Goal: Task Accomplishment & Management: Manage account settings

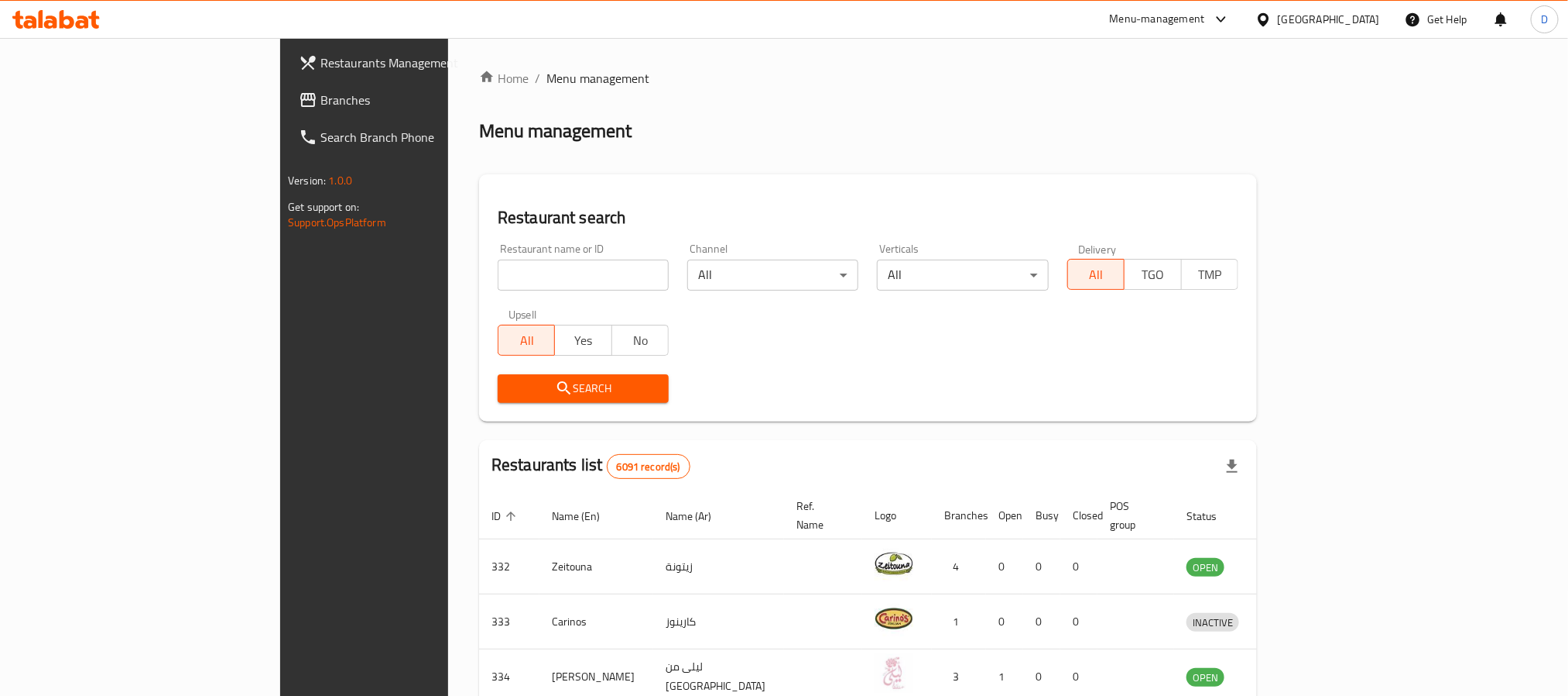
click at [532, 267] on input "search" at bounding box center [583, 275] width 171 height 31
paste input "Yemen Country"
type input "Yemen Country"
click button "Search" at bounding box center [583, 388] width 171 height 28
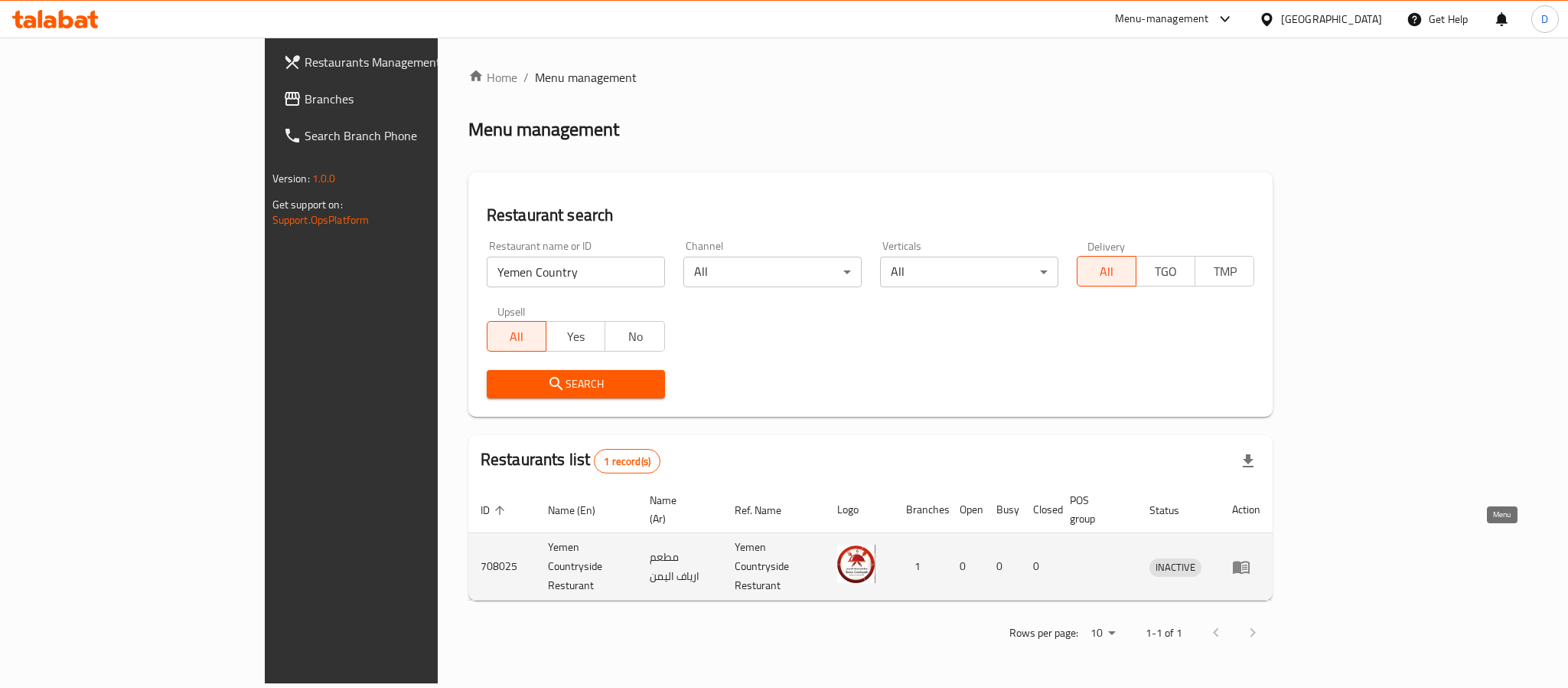
click at [1250, 561] on icon "enhanced table" at bounding box center [1241, 567] width 17 height 13
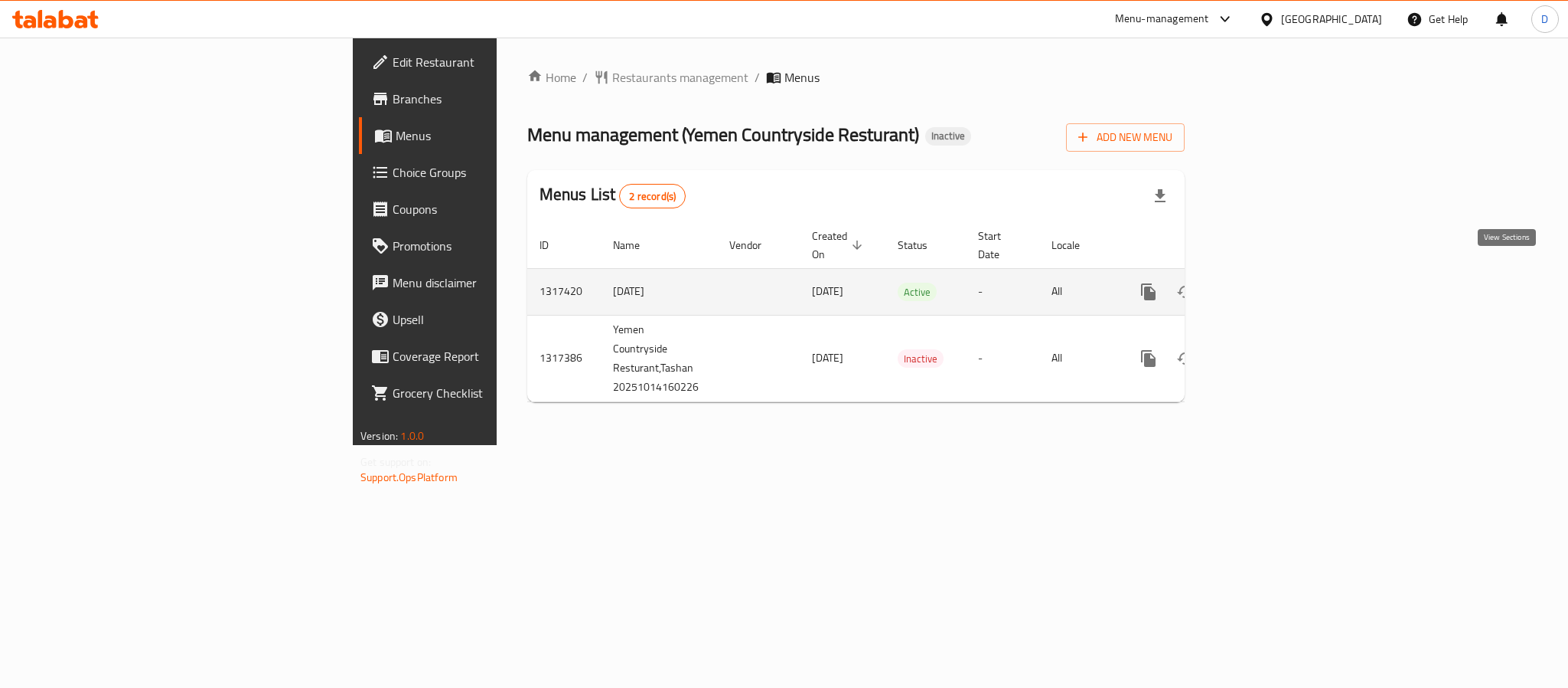
click at [1278, 274] on link "enhanced table" at bounding box center [1258, 291] width 37 height 37
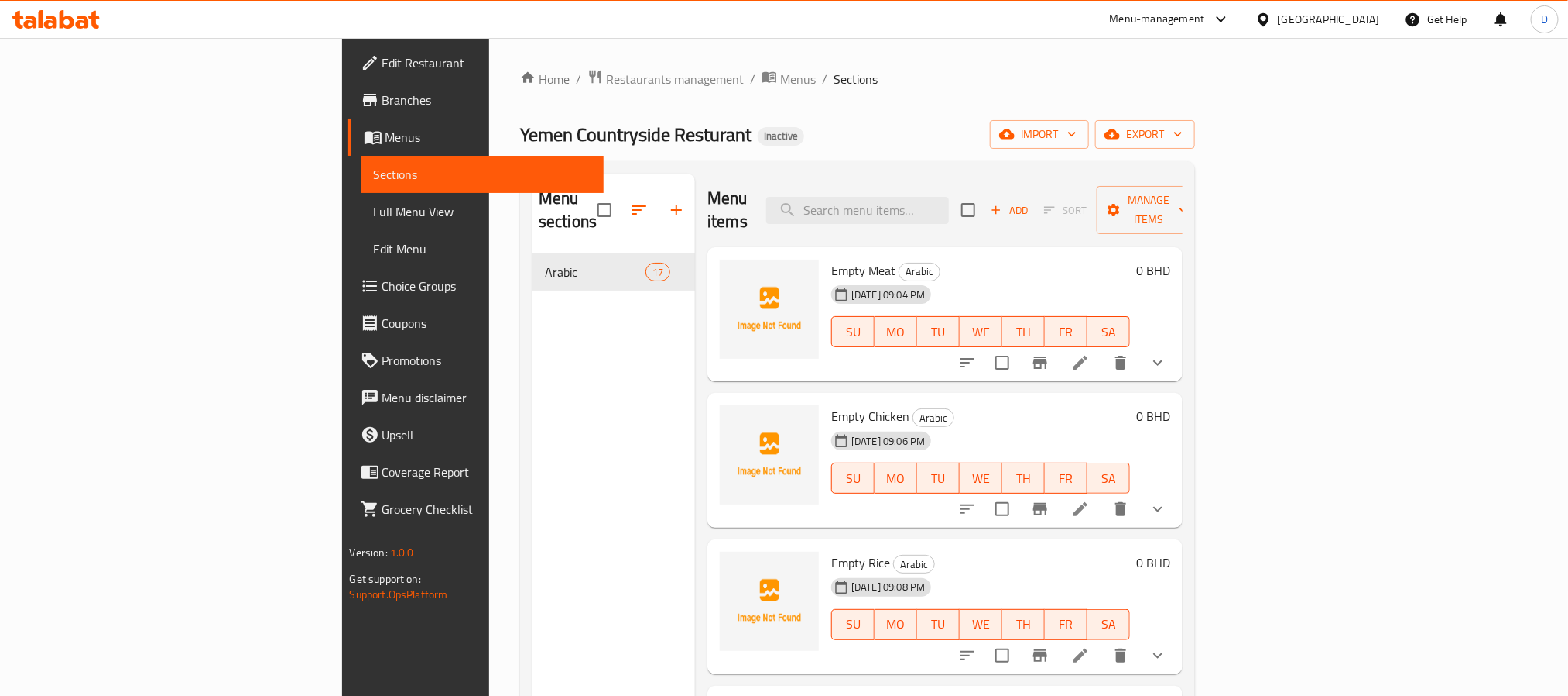
click at [374, 205] on span "Full Menu View" at bounding box center [482, 211] width 217 height 19
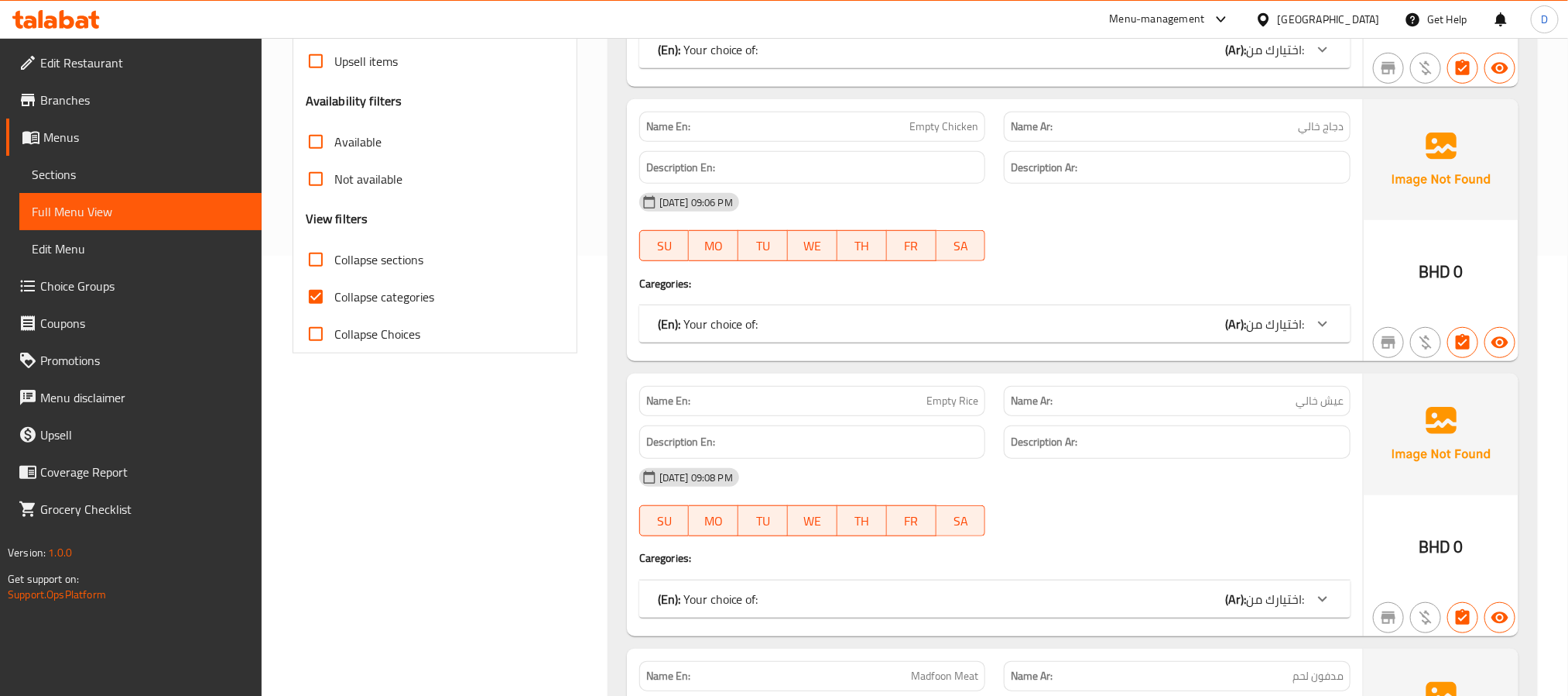
scroll to position [437, 0]
click at [395, 300] on span "Collapse categories" at bounding box center [384, 300] width 100 height 19
click at [334, 300] on input "Collapse categories" at bounding box center [315, 299] width 37 height 37
checkbox input "false"
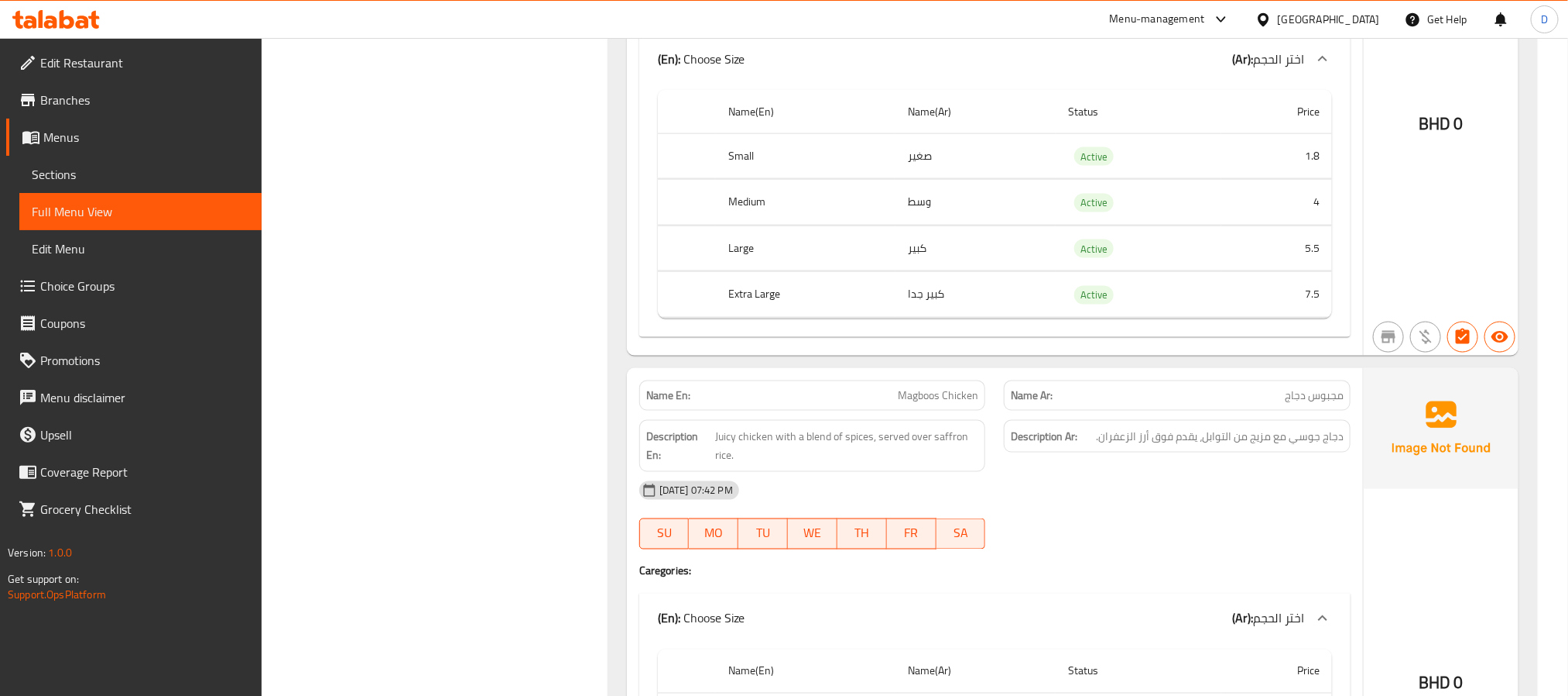
scroll to position [4183, 0]
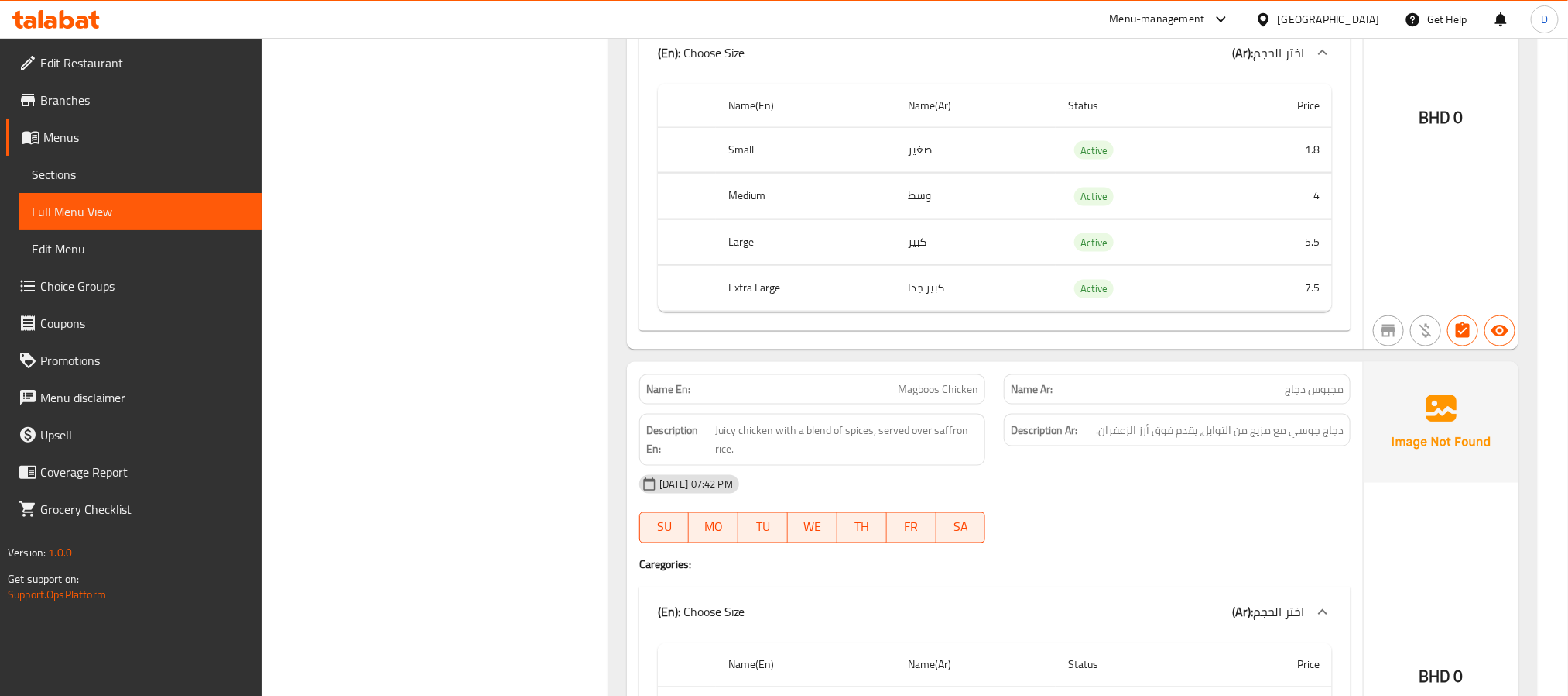
click at [110, 61] on span "Edit Restaurant" at bounding box center [144, 63] width 209 height 19
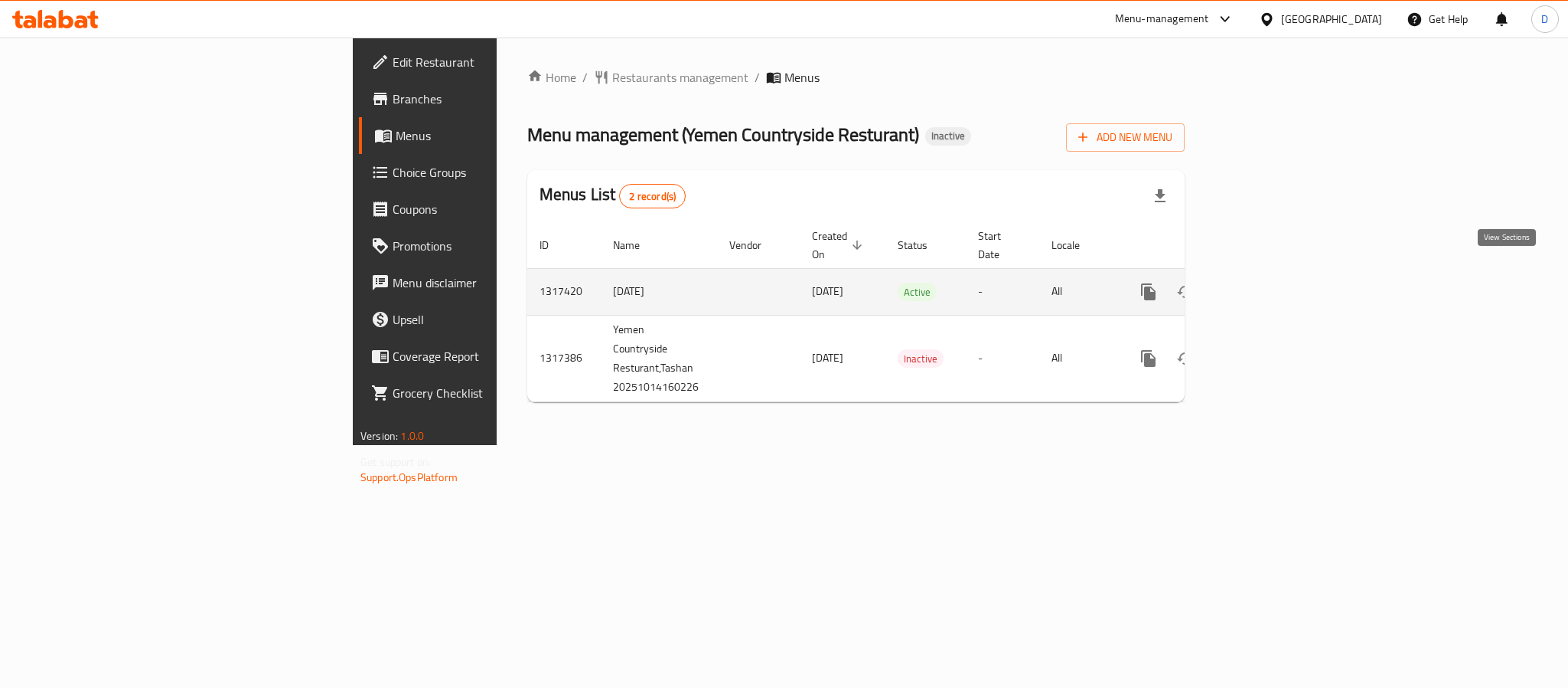
click at [1268, 283] on icon "enhanced table" at bounding box center [1259, 292] width 19 height 19
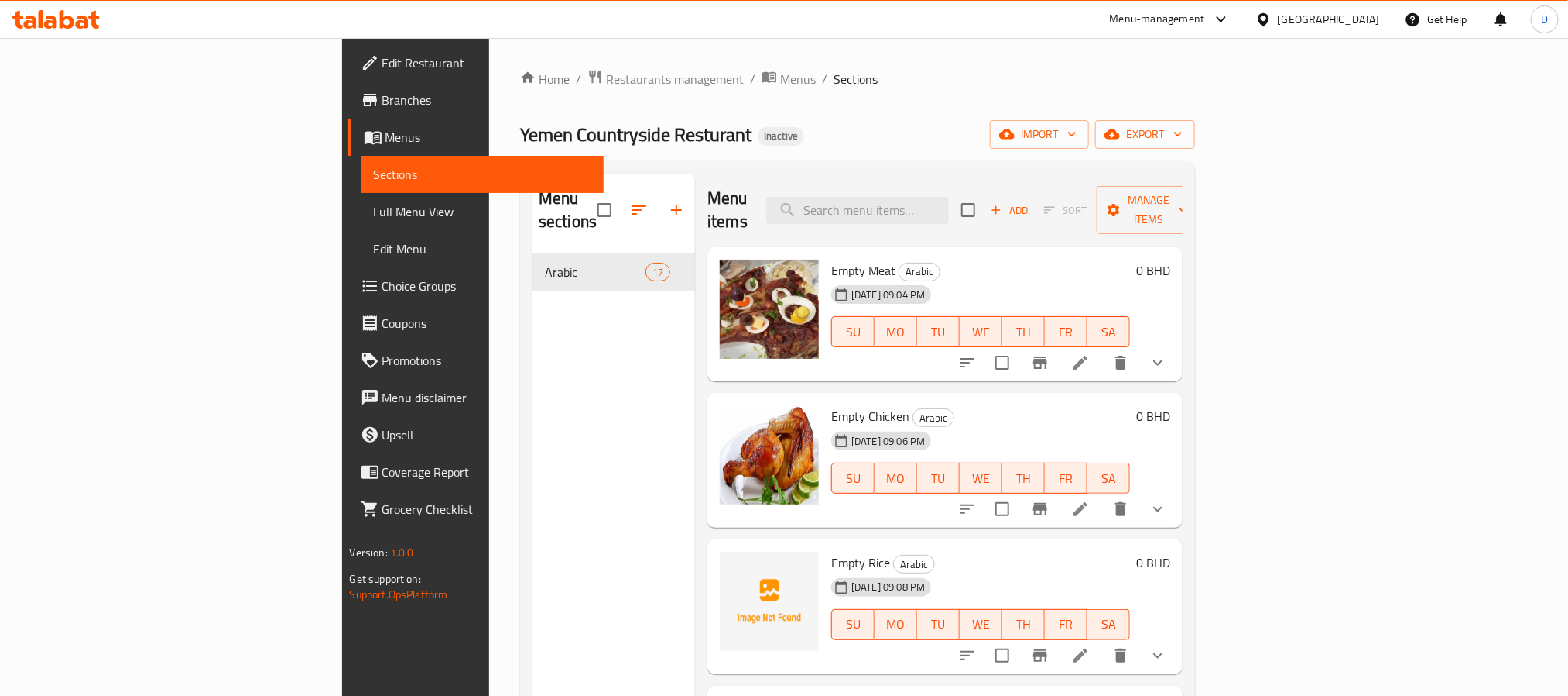
drag, startPoint x: 154, startPoint y: 218, endPoint x: 215, endPoint y: 70, distance: 160.1
click at [374, 218] on span "Full Menu View" at bounding box center [482, 211] width 217 height 19
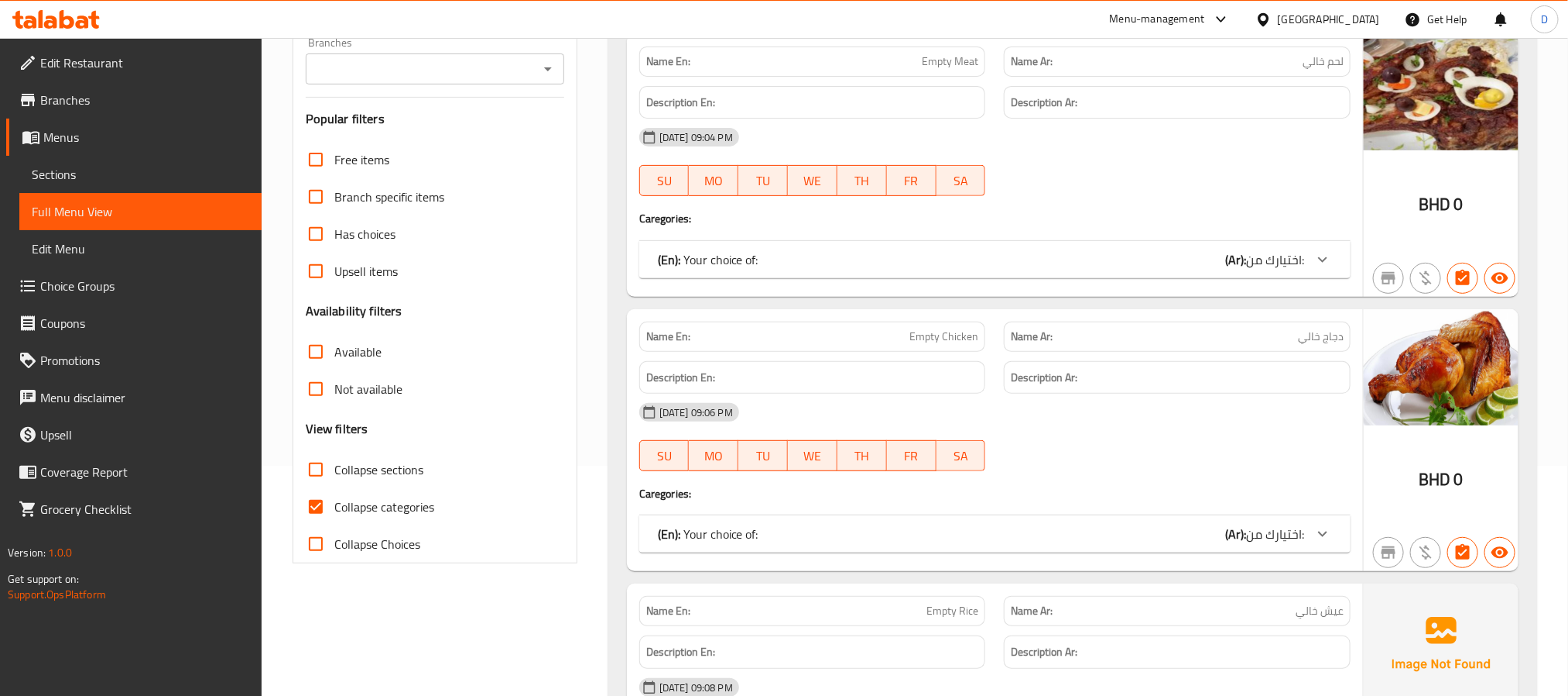
scroll to position [232, 0]
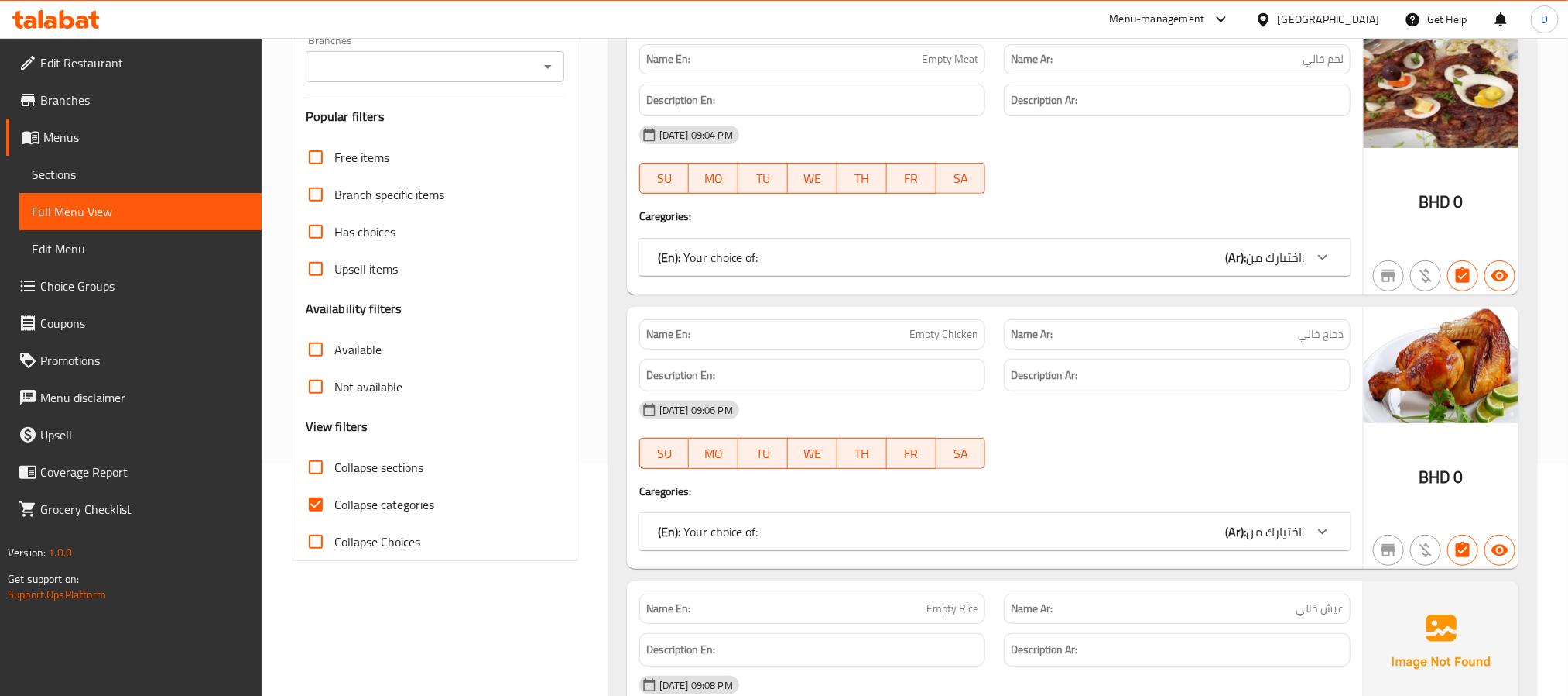
click at [404, 502] on span "Collapse categories" at bounding box center [384, 504] width 100 height 19
click at [334, 502] on input "Collapse categories" at bounding box center [315, 504] width 37 height 37
checkbox input "false"
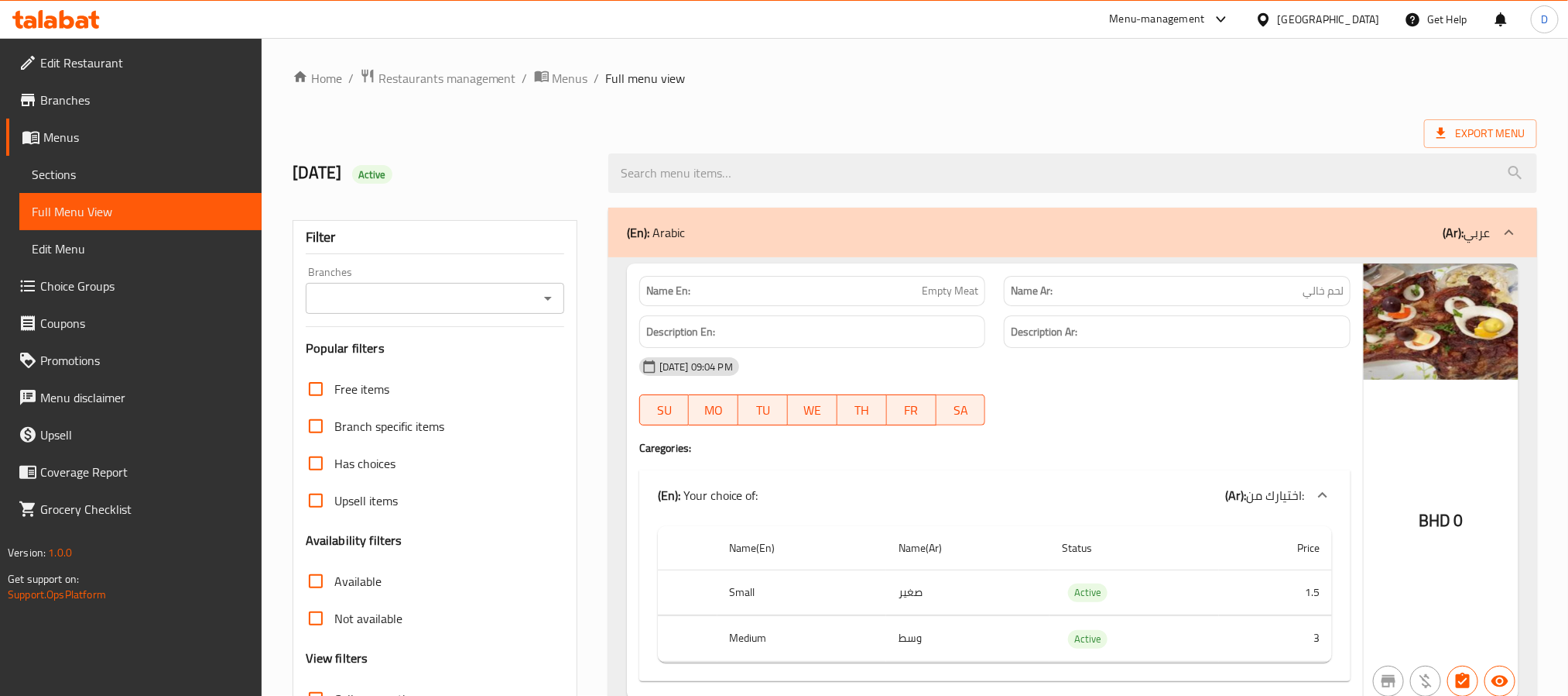
scroll to position [0, 0]
click at [1169, 400] on div "14-10-2025 09:04 PM SU MO TU WE TH FR SA" at bounding box center [995, 392] width 730 height 87
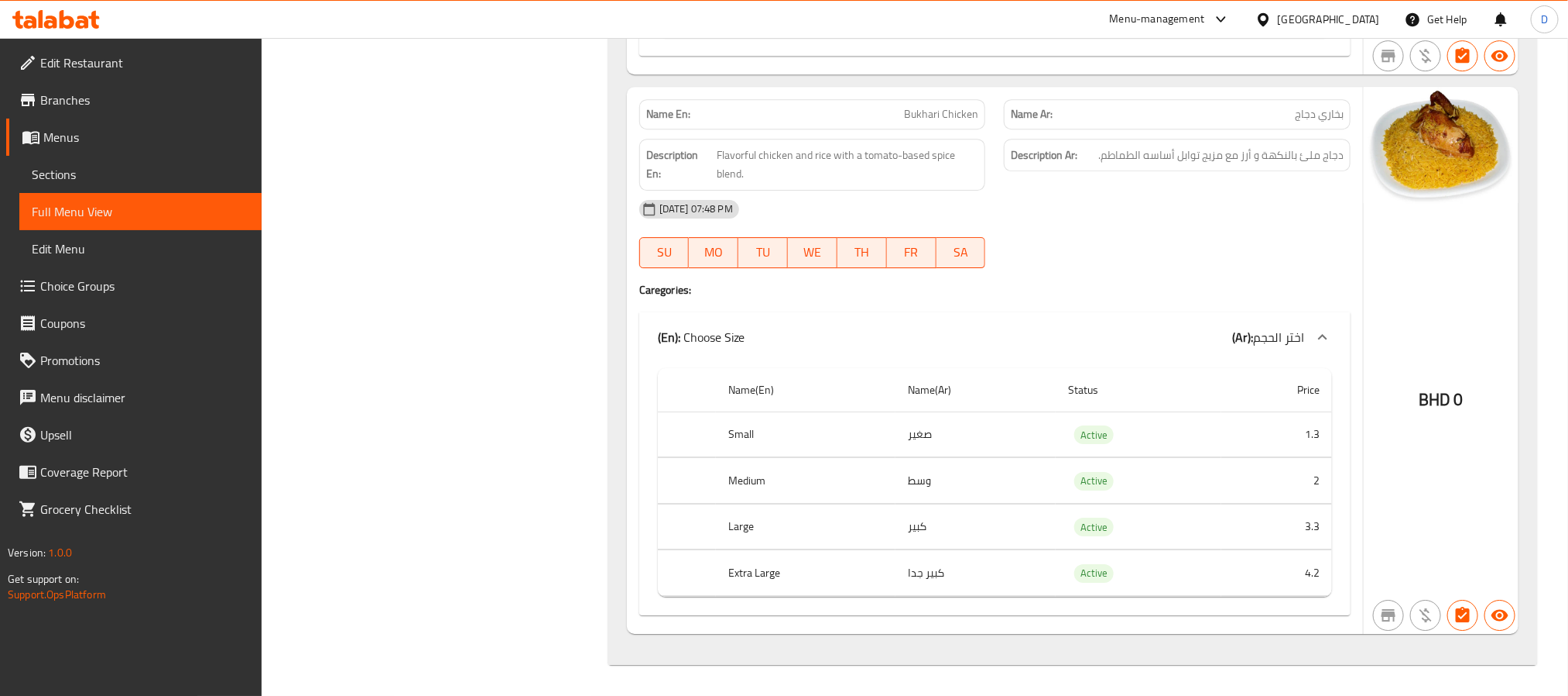
scroll to position [8912, 0]
click at [1303, 235] on div "14-10-2025 07:48 PM SU MO TU WE TH FR SA" at bounding box center [995, 234] width 730 height 87
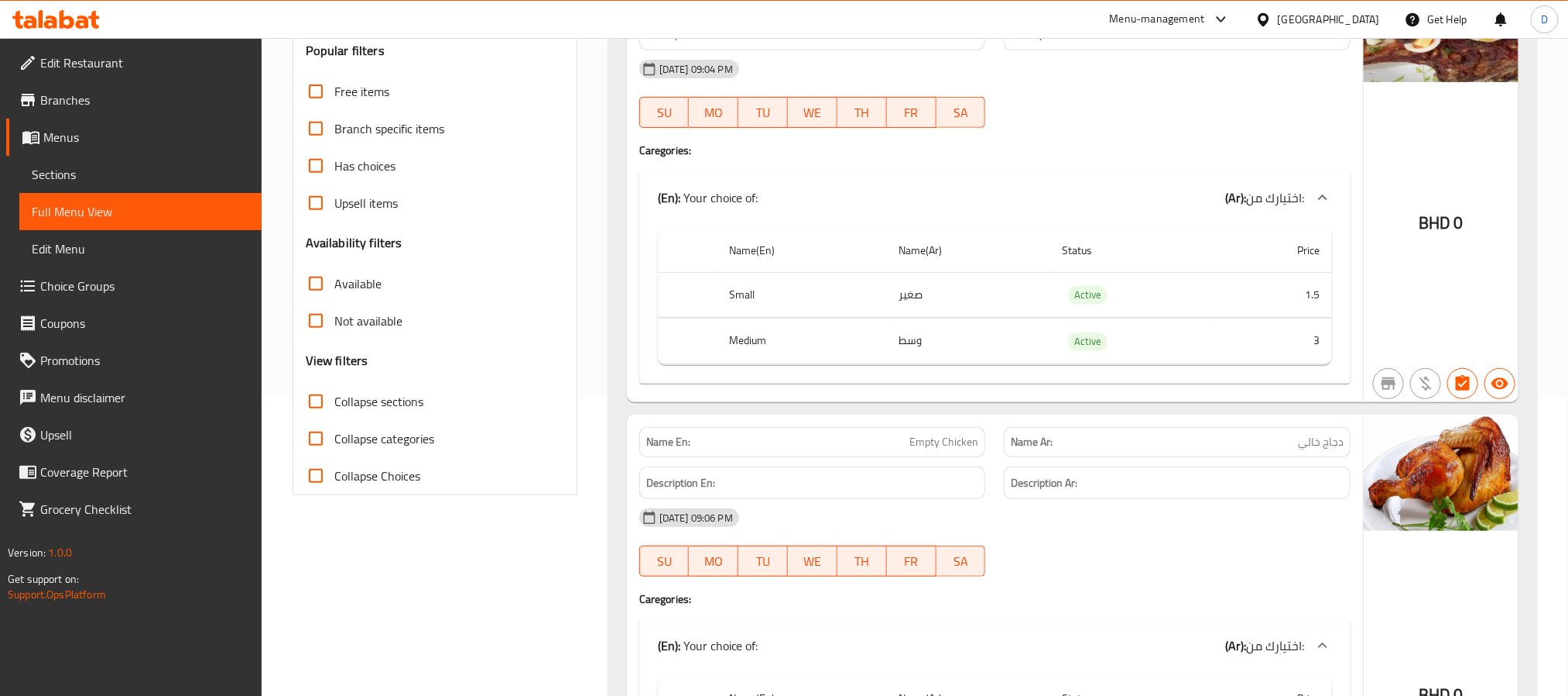
scroll to position [182, 0]
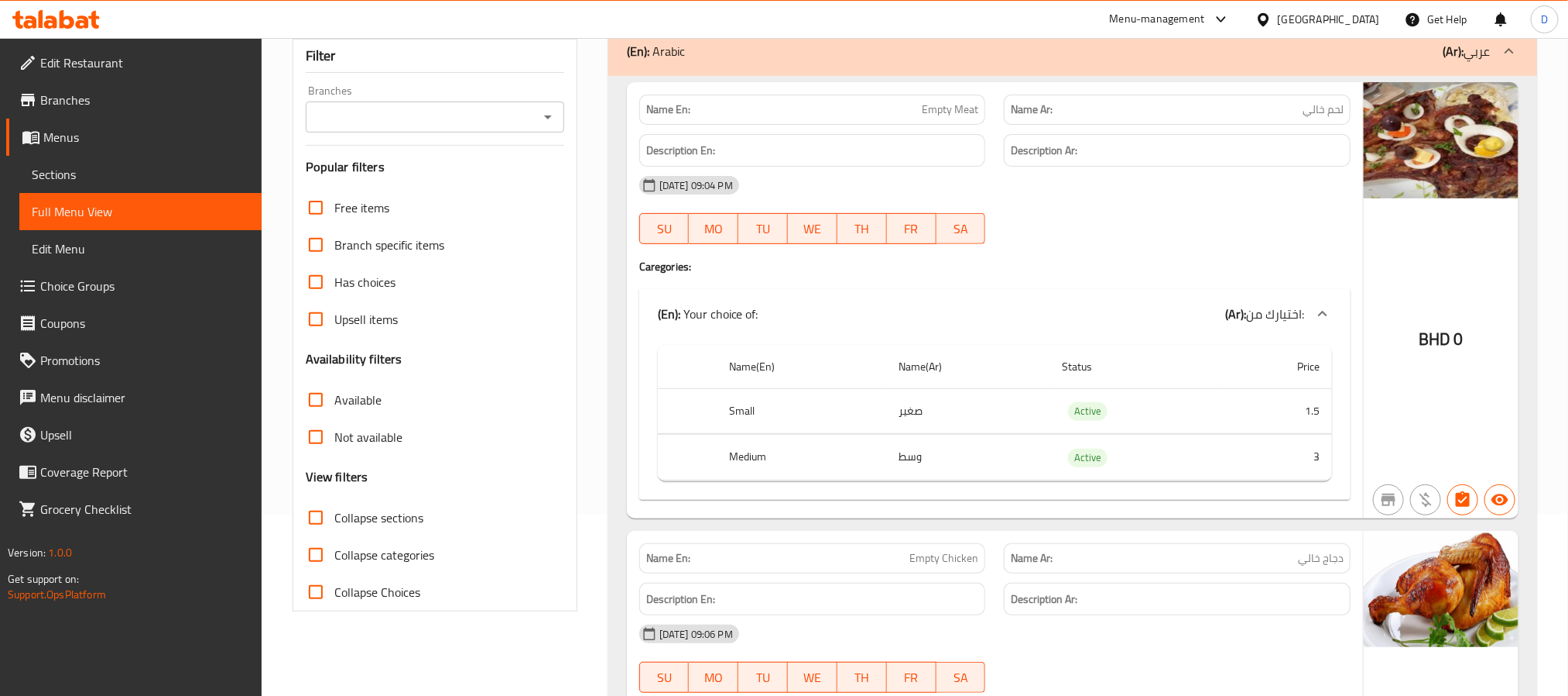
click at [1464, 405] on div "BHD 0" at bounding box center [1441, 301] width 155 height 437
click at [107, 182] on span "Sections" at bounding box center [140, 174] width 217 height 19
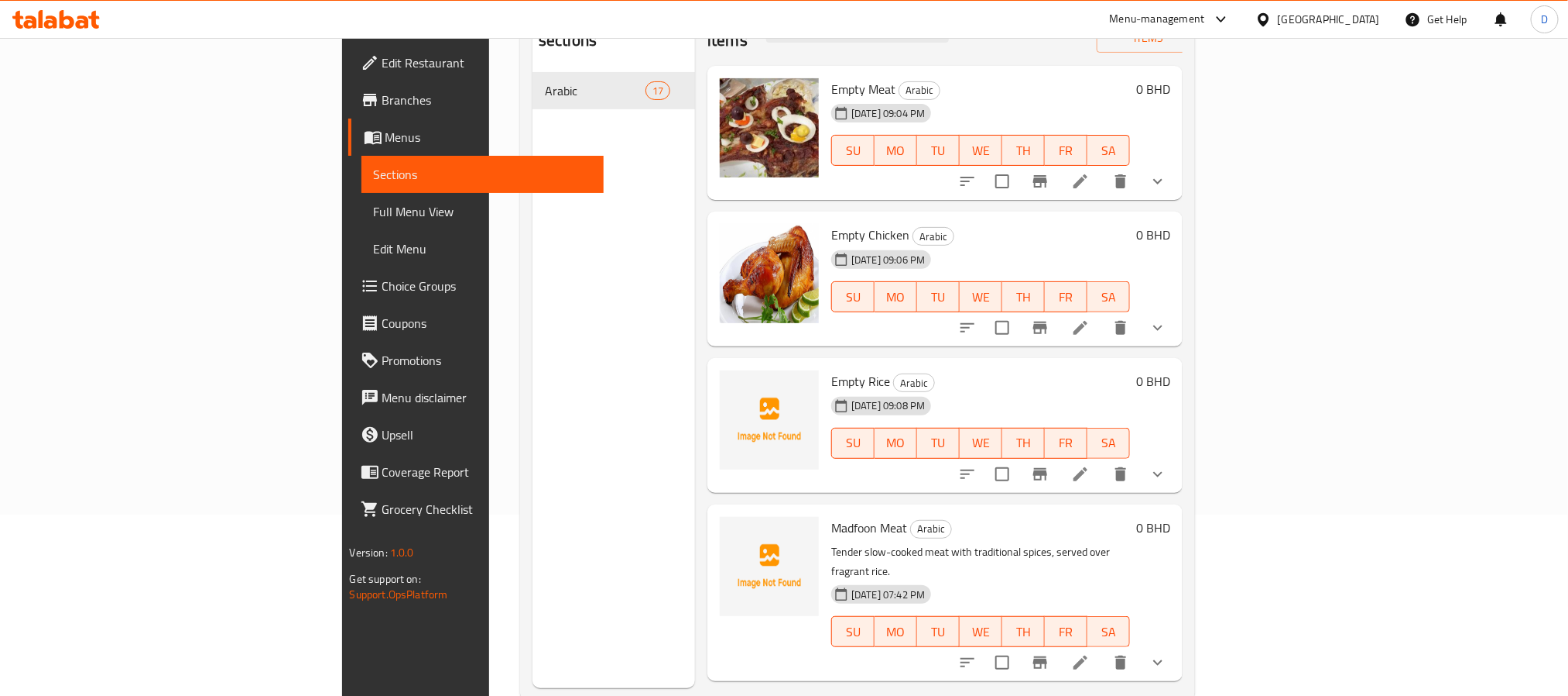
scroll to position [182, 0]
click at [1103, 170] on li at bounding box center [1080, 180] width 43 height 27
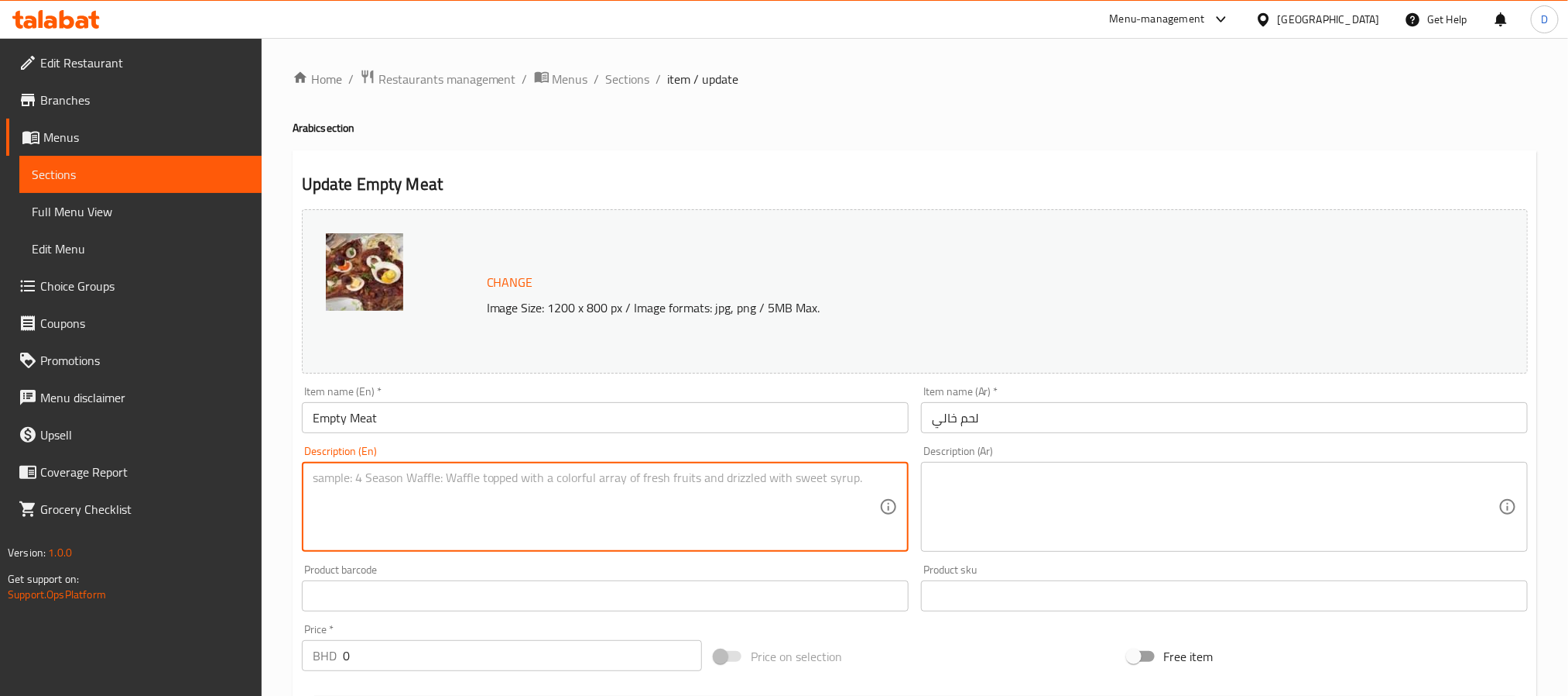
click at [643, 489] on textarea at bounding box center [596, 507] width 567 height 74
paste textarea "Tender grilled meat served plain, without rice."
type textarea "Tender grilled meat served plain, without rice."
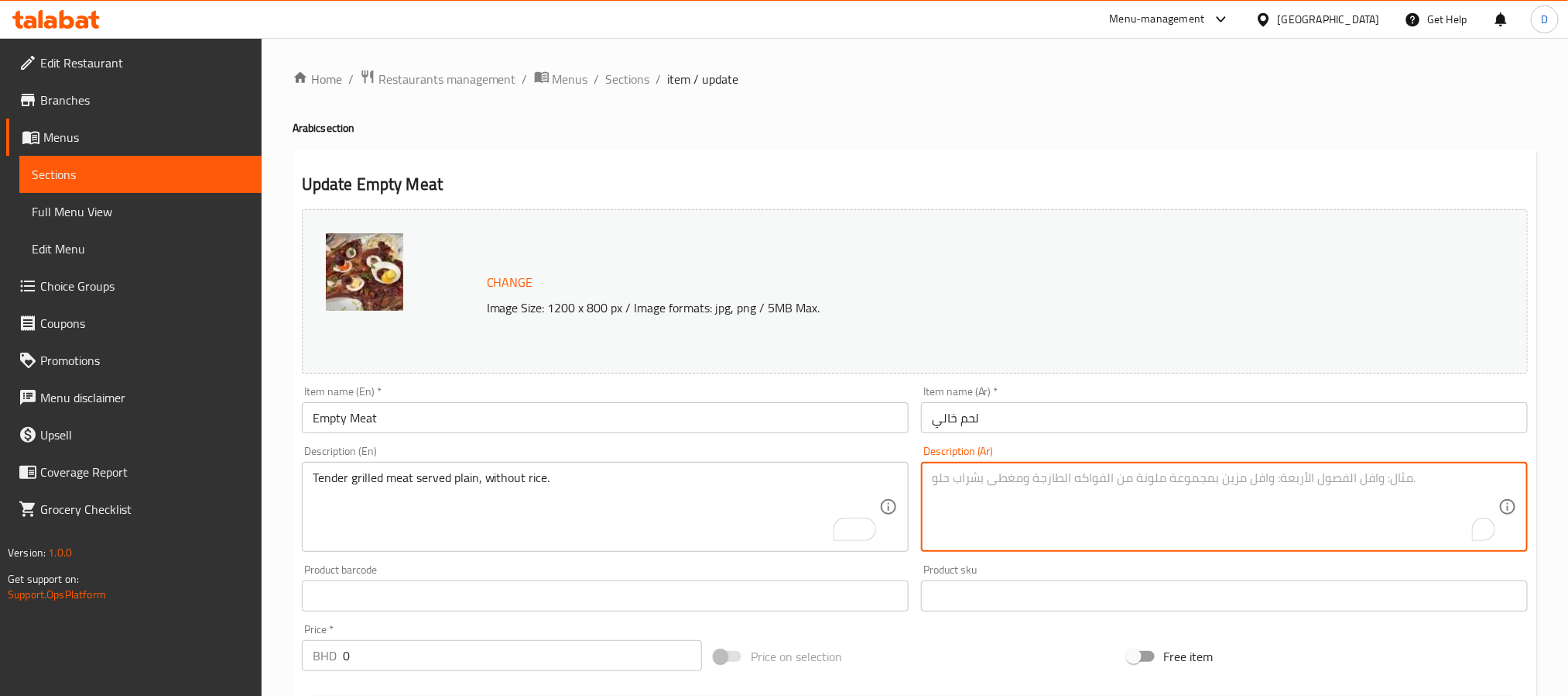
click at [1097, 509] on textarea "To enrich screen reader interactions, please activate Accessibility in Grammarl…" at bounding box center [1215, 507] width 567 height 74
paste textarea "لحم مشوي طري يقدم عاديًا، بدون أرز."
click at [992, 476] on textarea "لحم مشوي طري يقدم عاديًا، بدون أرز." at bounding box center [1215, 507] width 567 height 74
type textarea "لحم مشوي طري يقدم سادة، بدون أرز."
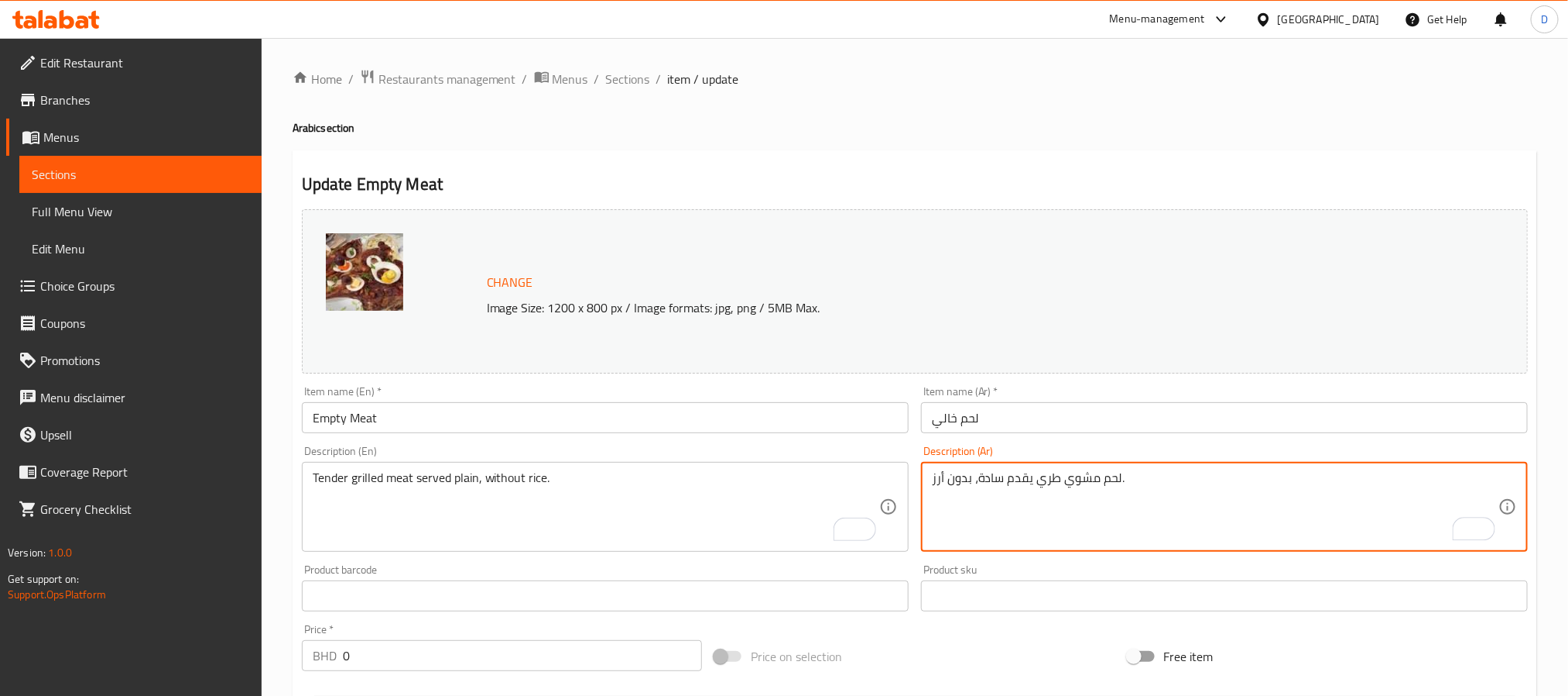
click at [794, 430] on input "Empty Meat" at bounding box center [605, 418] width 607 height 31
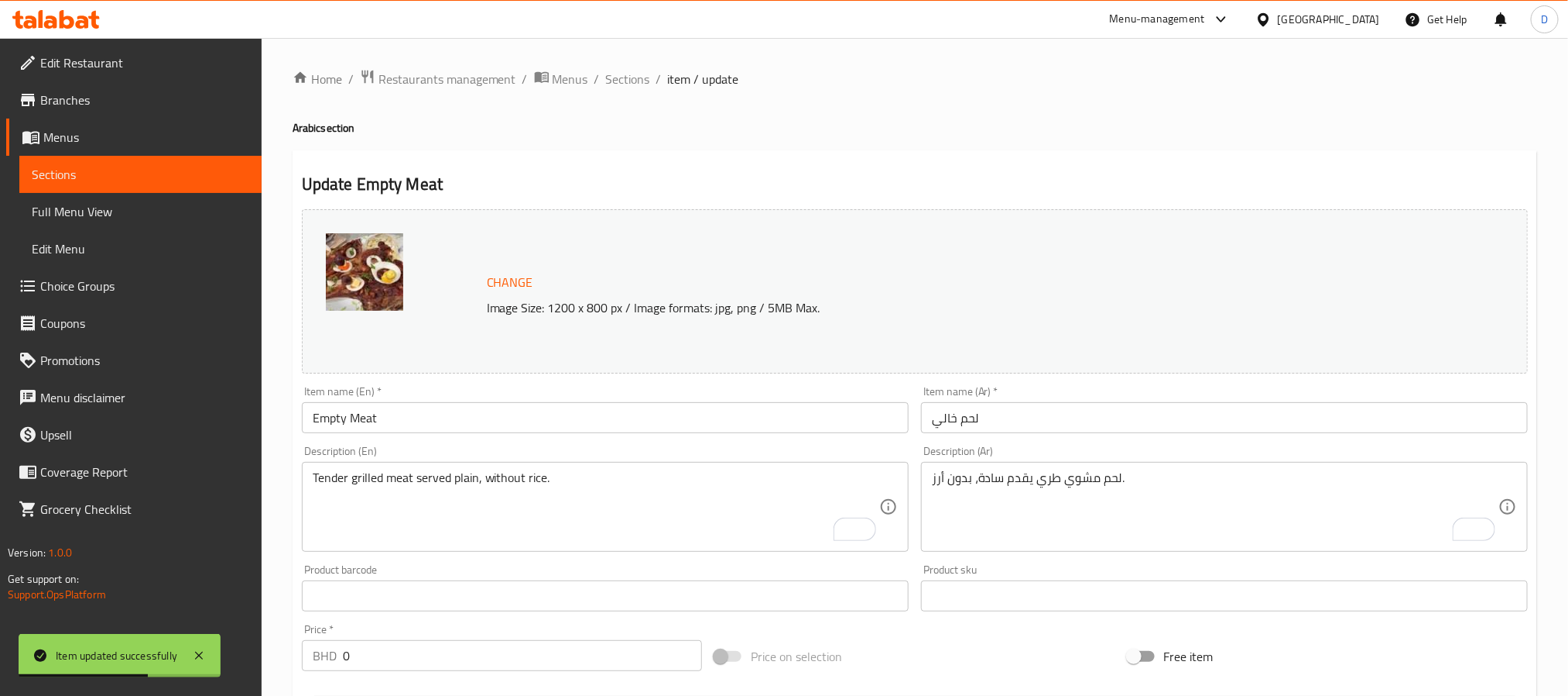
click at [1031, 137] on div "Home / Restaurants management / Menus / Sections / item / update Arabic section…" at bounding box center [915, 595] width 1245 height 1052
click at [633, 75] on span "Sections" at bounding box center [628, 79] width 44 height 19
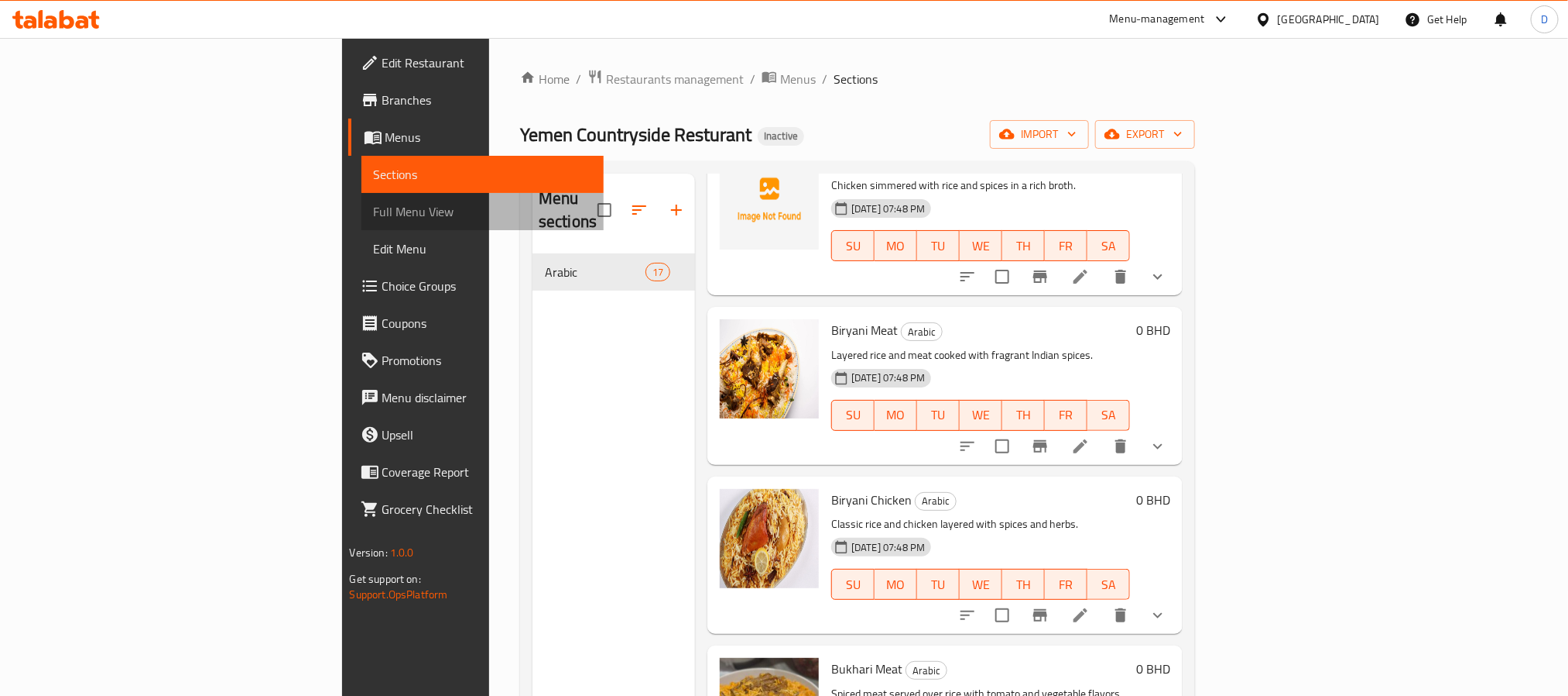
click at [374, 211] on span "Full Menu View" at bounding box center [482, 211] width 217 height 19
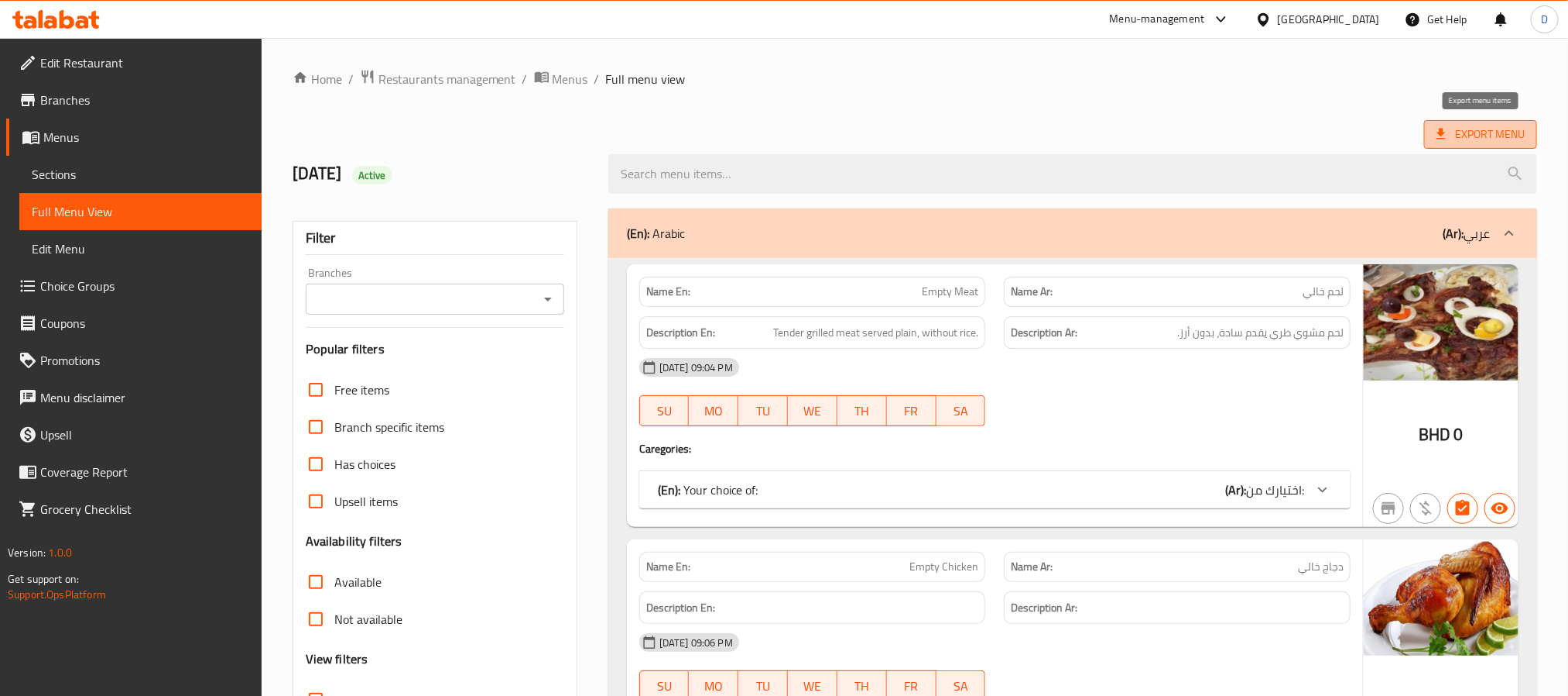
click at [1505, 122] on span "Export Menu" at bounding box center [1481, 134] width 113 height 28
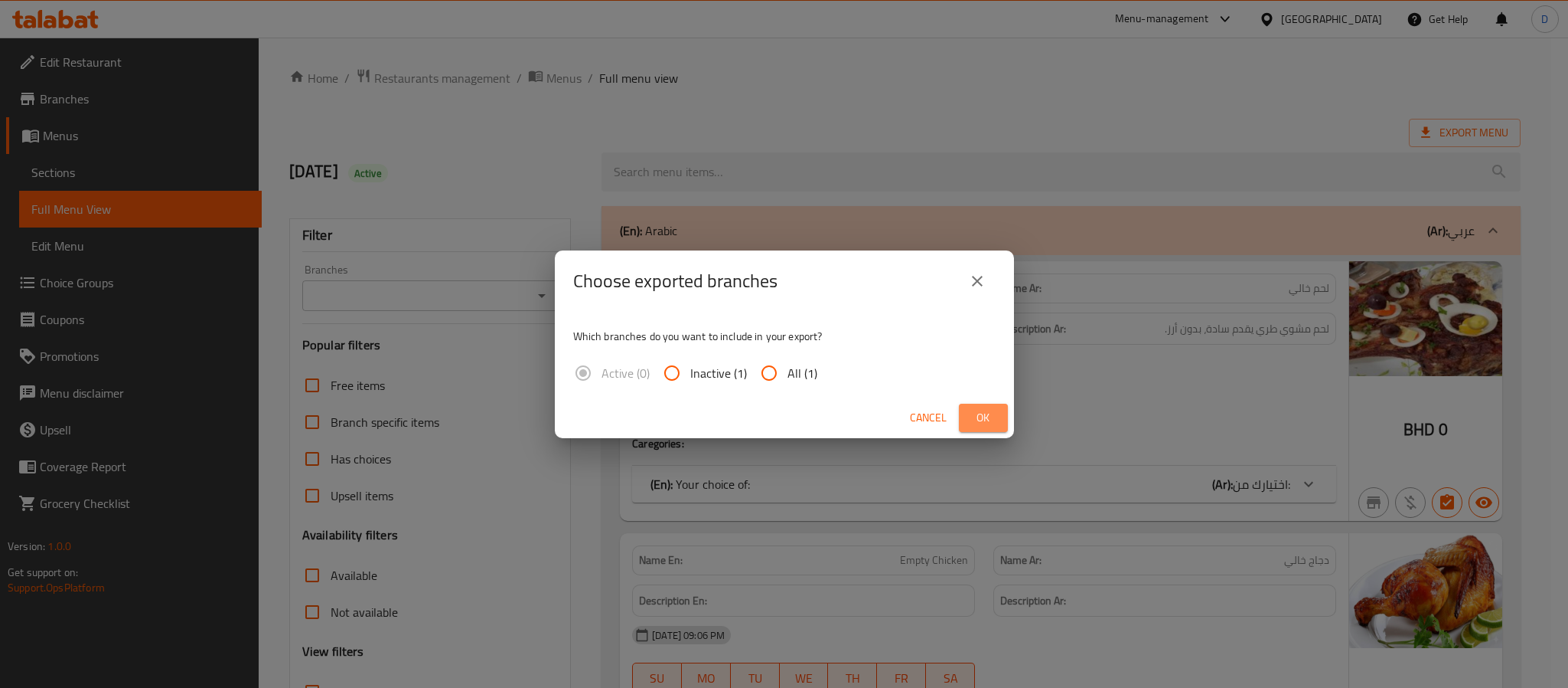
click at [999, 416] on button "Ok" at bounding box center [984, 417] width 49 height 28
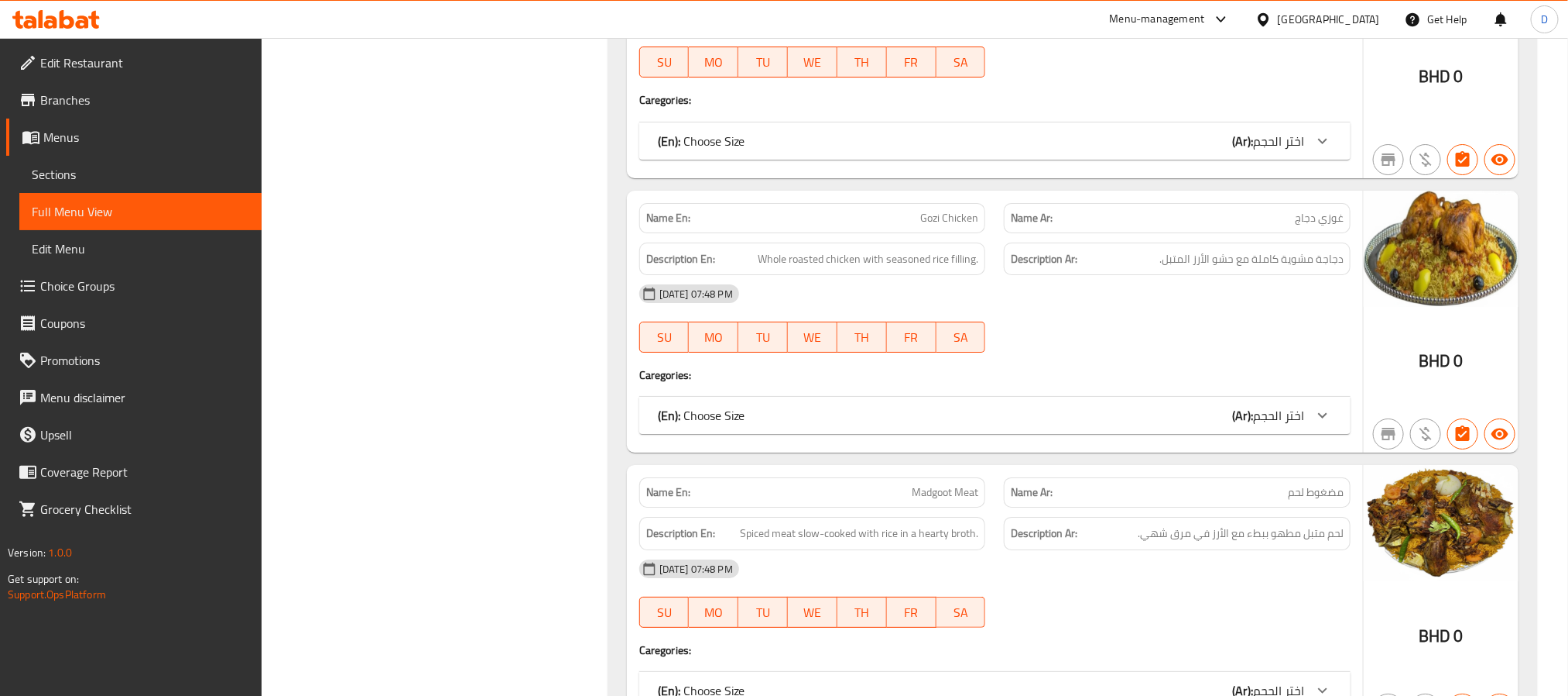
scroll to position [3536, 0]
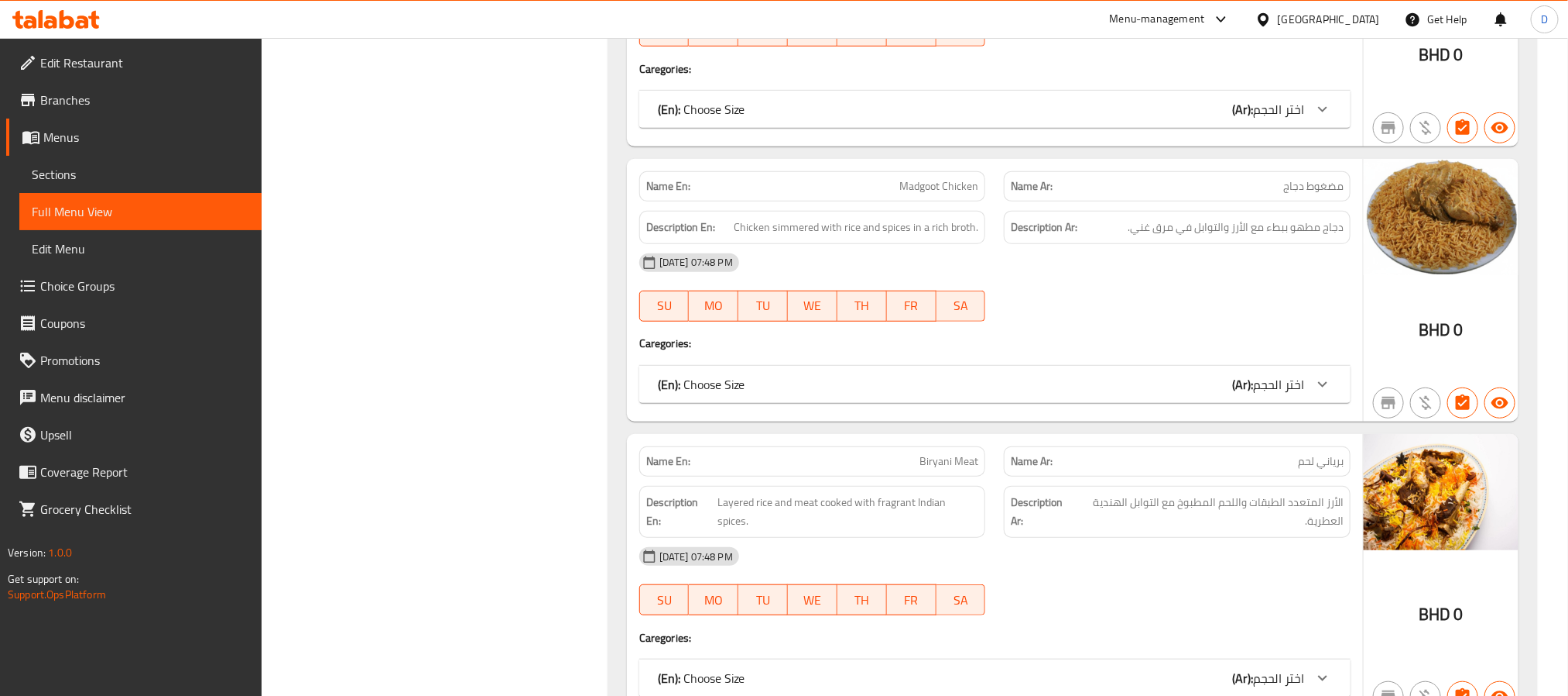
click at [1215, 421] on div "Name En: Madgoot Chicken Name Ar: مضغوط دجاج Description En: Chicken simmered w…" at bounding box center [994, 290] width 736 height 263
click at [1269, 21] on icon at bounding box center [1263, 18] width 11 height 13
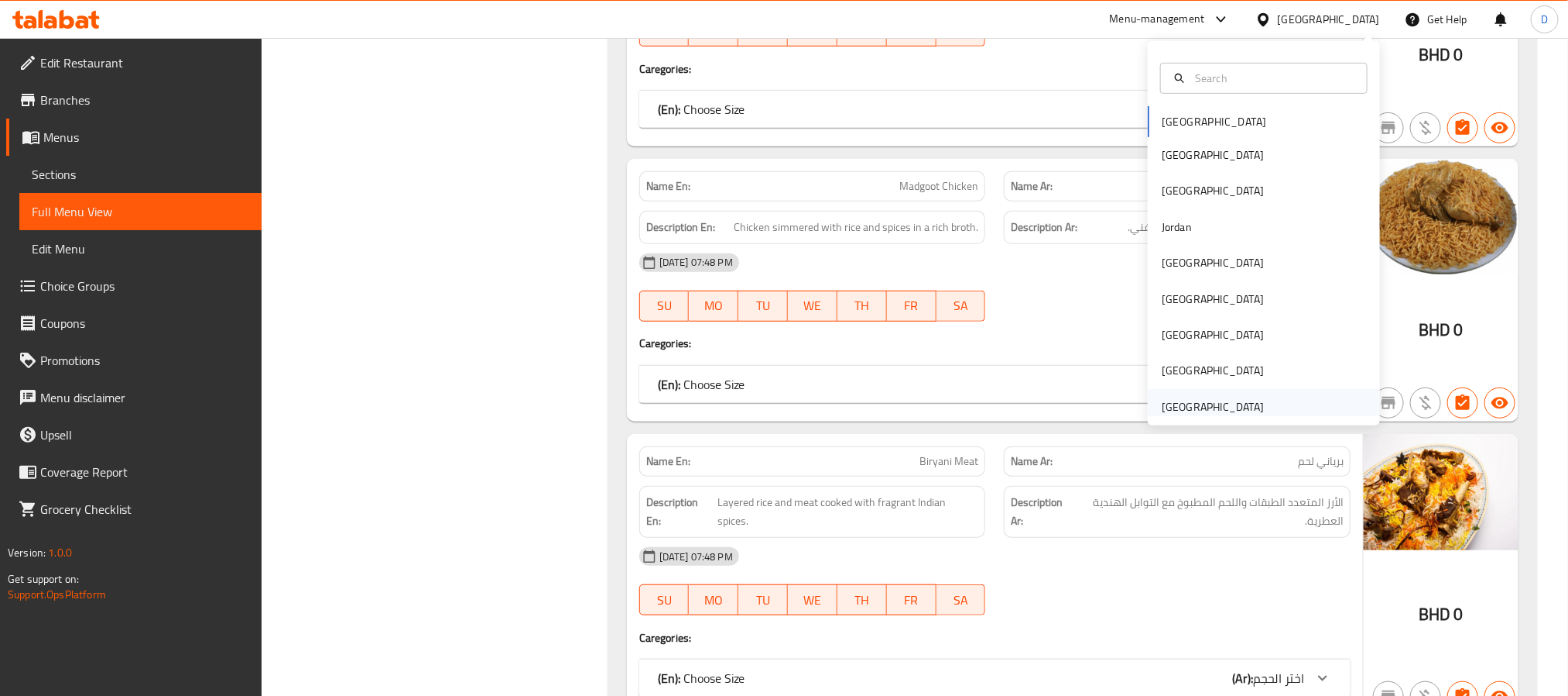
click at [1237, 413] on div "[GEOGRAPHIC_DATA]" at bounding box center [1212, 406] width 102 height 17
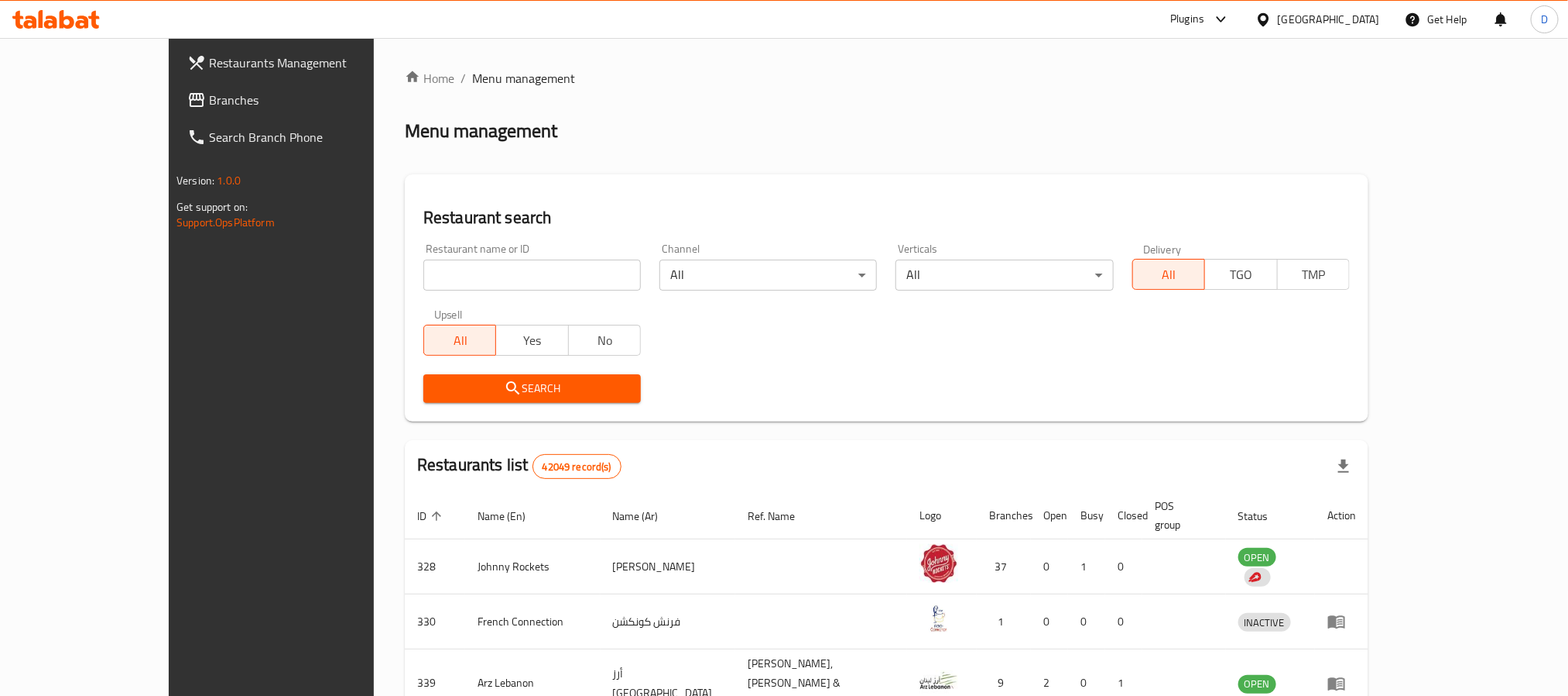
click at [1182, 8] on div "Plugins" at bounding box center [1200, 19] width 84 height 37
click at [1183, 21] on div "Plugins" at bounding box center [1188, 20] width 34 height 19
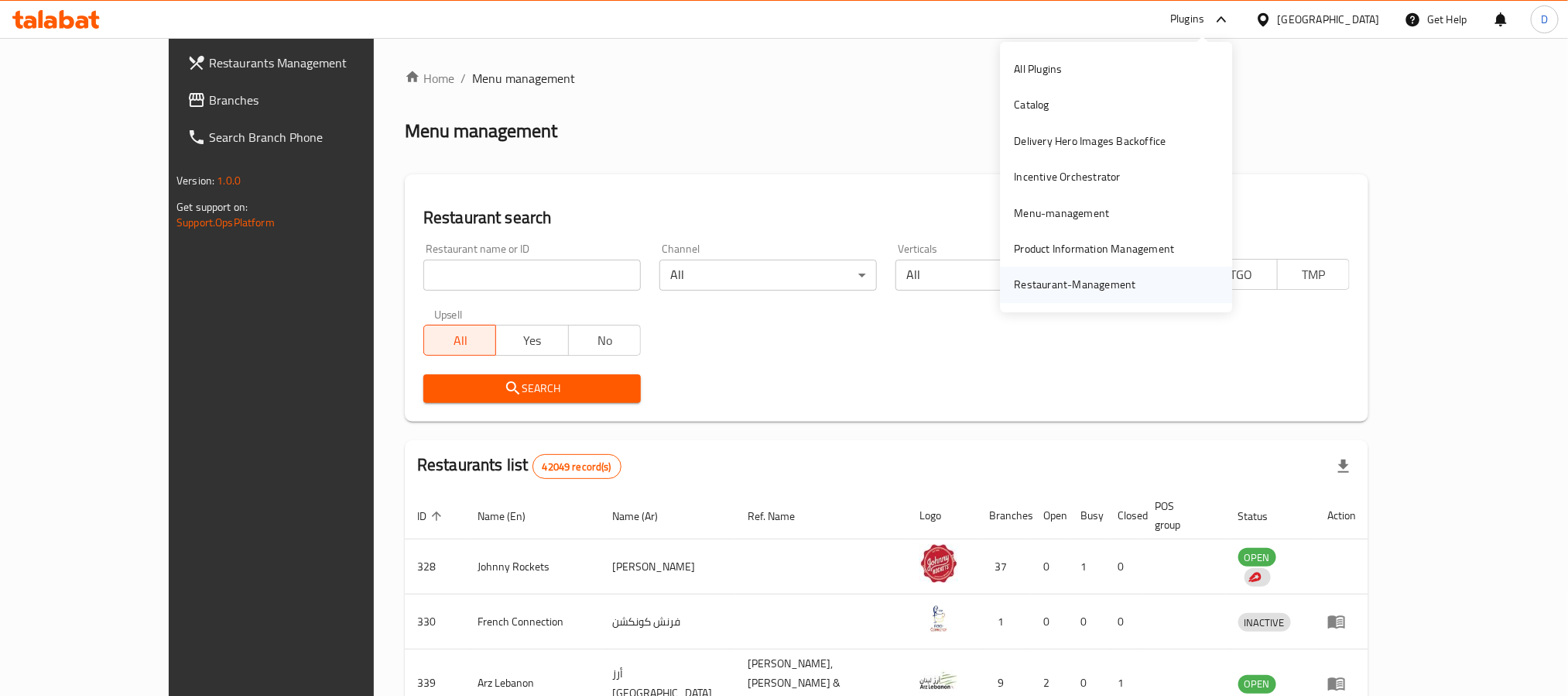
click at [1134, 288] on div "Restaurant-Management" at bounding box center [1075, 284] width 146 height 35
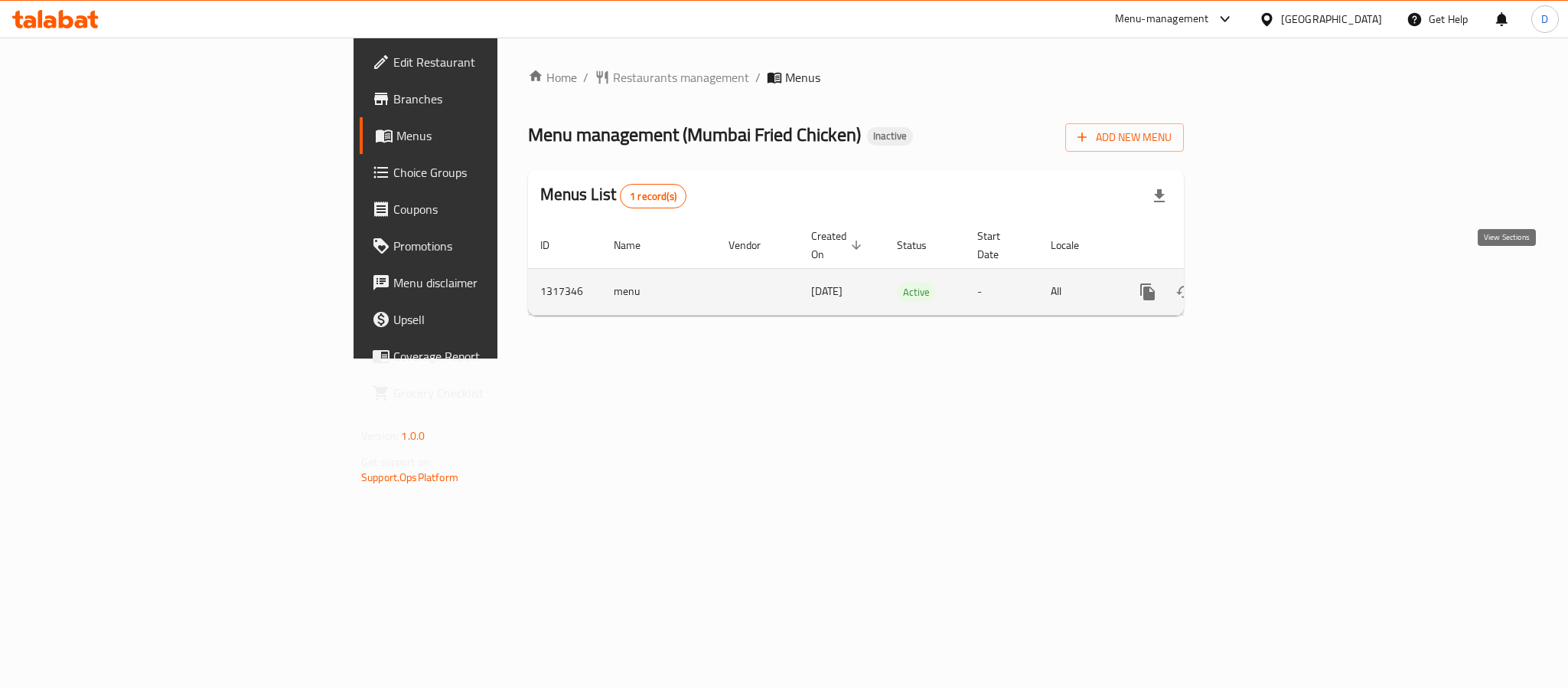
click at [1267, 283] on icon "enhanced table" at bounding box center [1258, 292] width 19 height 19
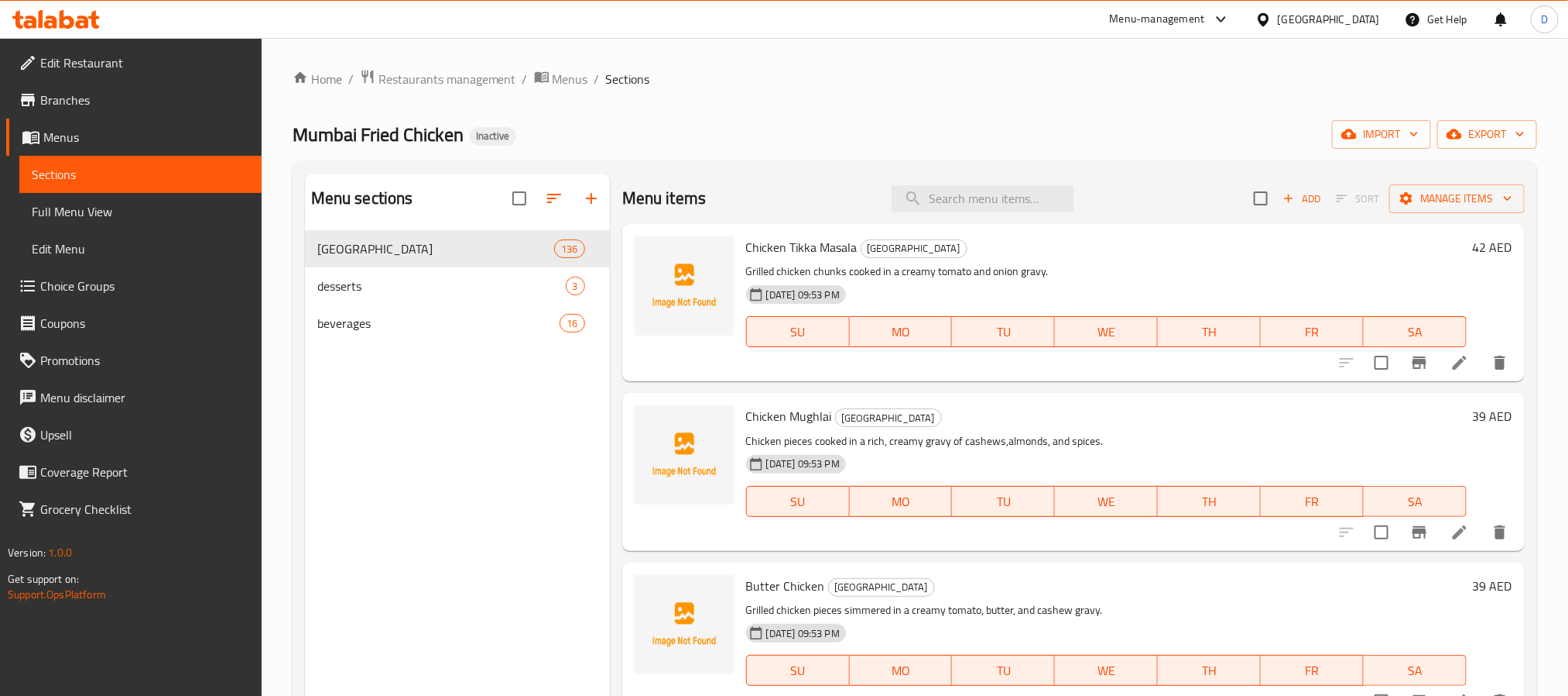
click at [1124, 289] on div "[DATE] 09:53 PM SU MO TU WE TH FR SA" at bounding box center [1107, 321] width 733 height 83
click at [182, 211] on span "Full Menu View" at bounding box center [140, 211] width 217 height 19
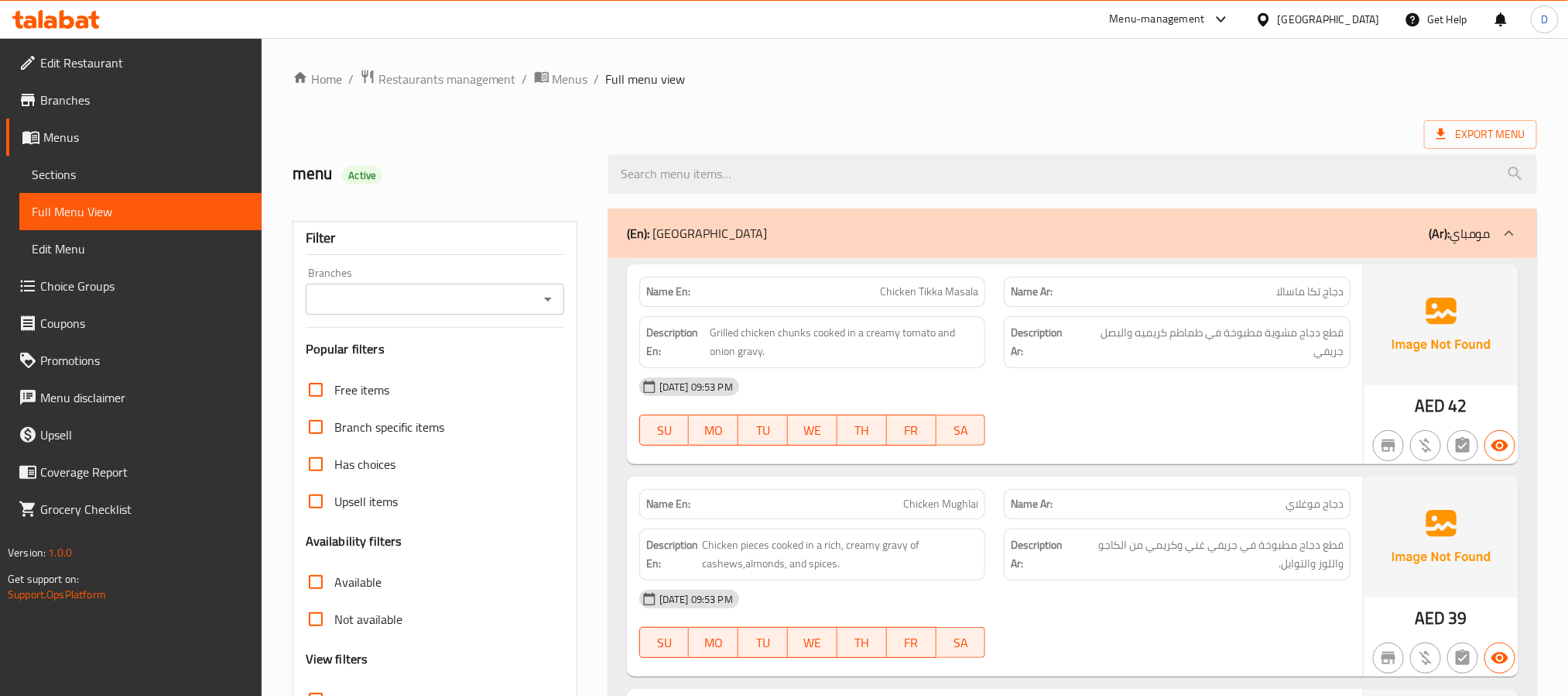
click at [1176, 405] on div "[DATE] 09:53 PM" at bounding box center [995, 386] width 730 height 37
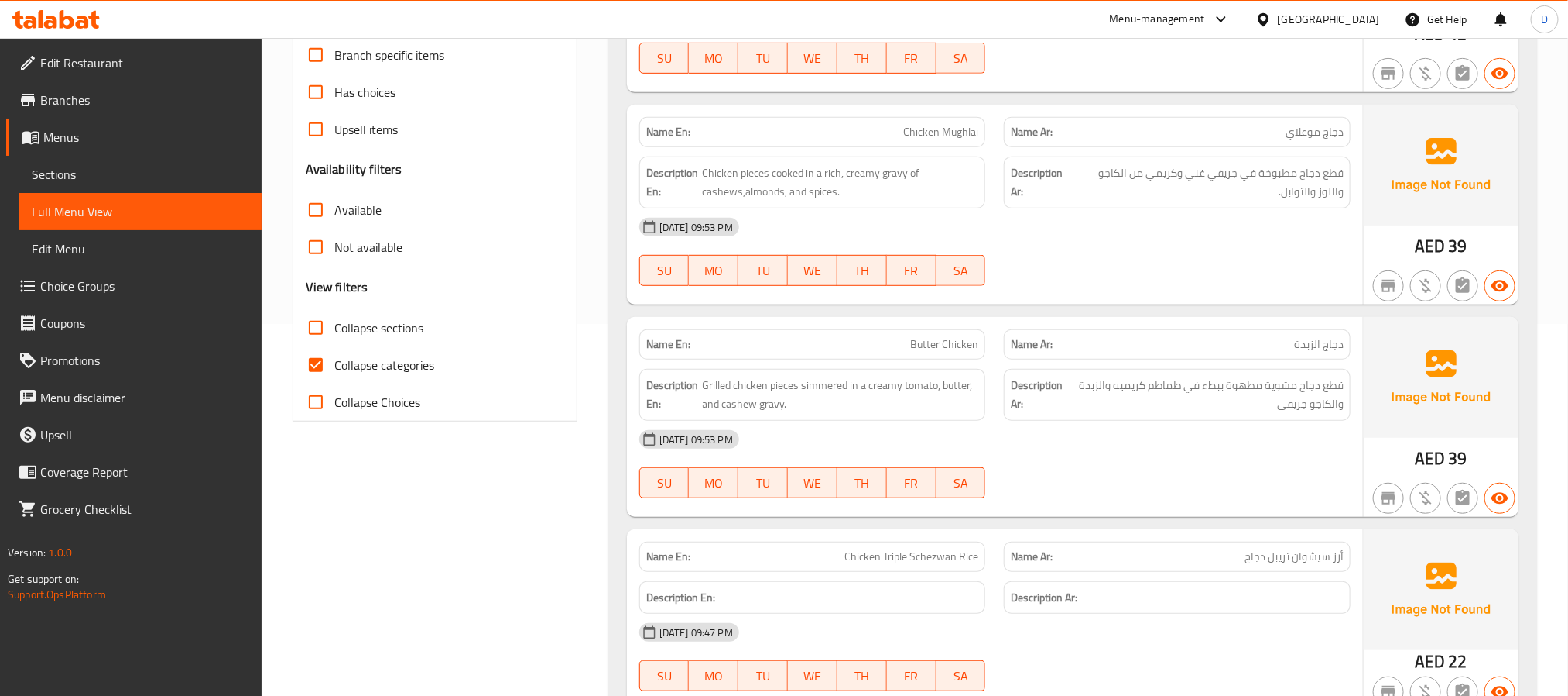
click at [1098, 429] on div "[DATE] 09:53 PM" at bounding box center [995, 439] width 730 height 37
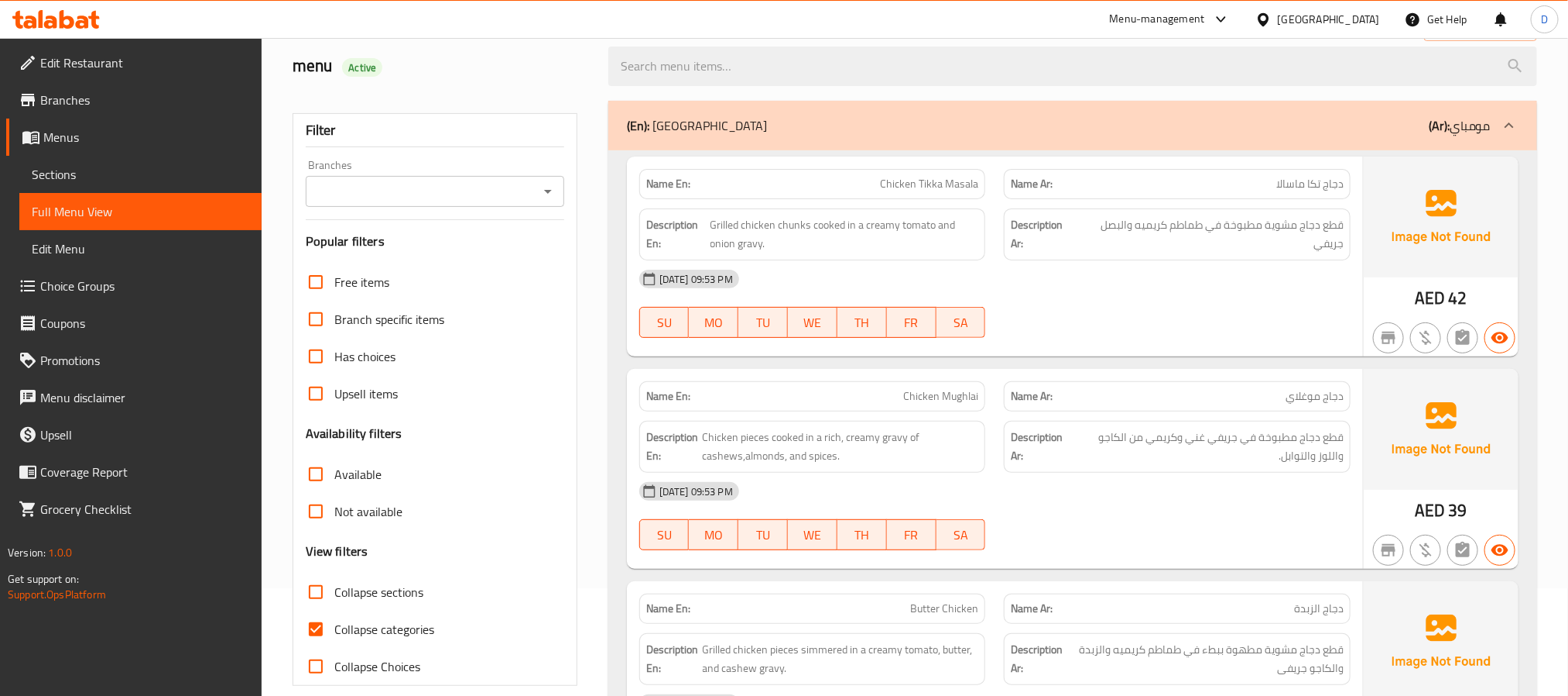
scroll to position [0, 0]
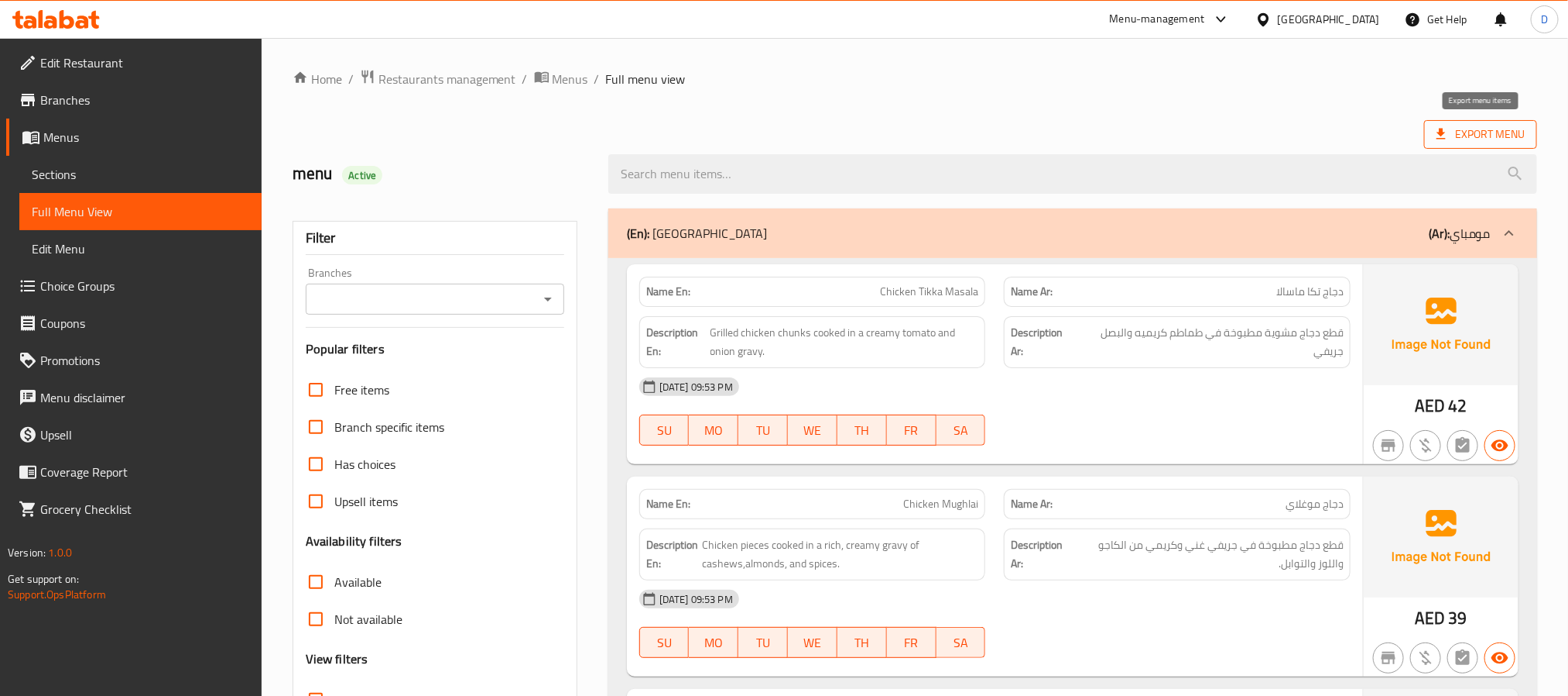
click at [1510, 136] on span "Export Menu" at bounding box center [1480, 134] width 88 height 20
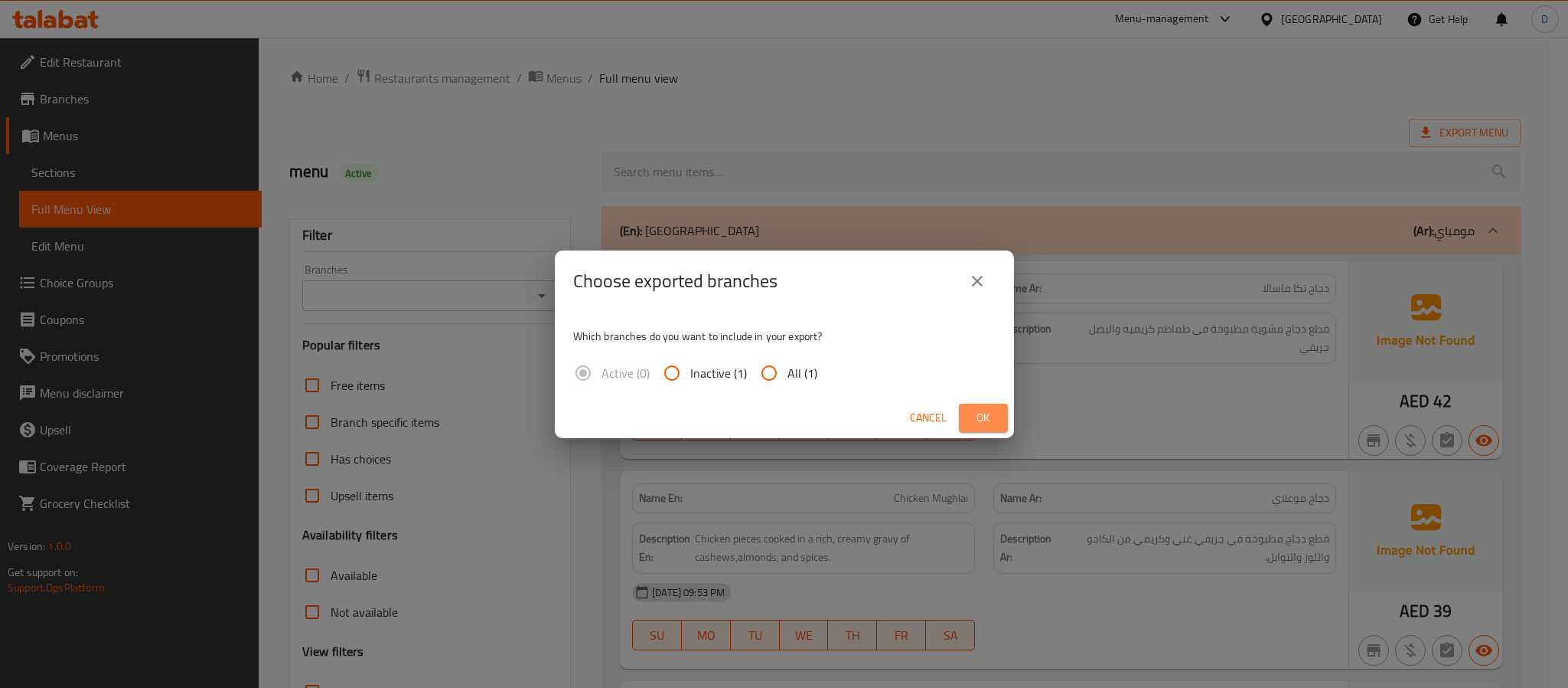
click at [986, 428] on button "Ok" at bounding box center [984, 417] width 49 height 28
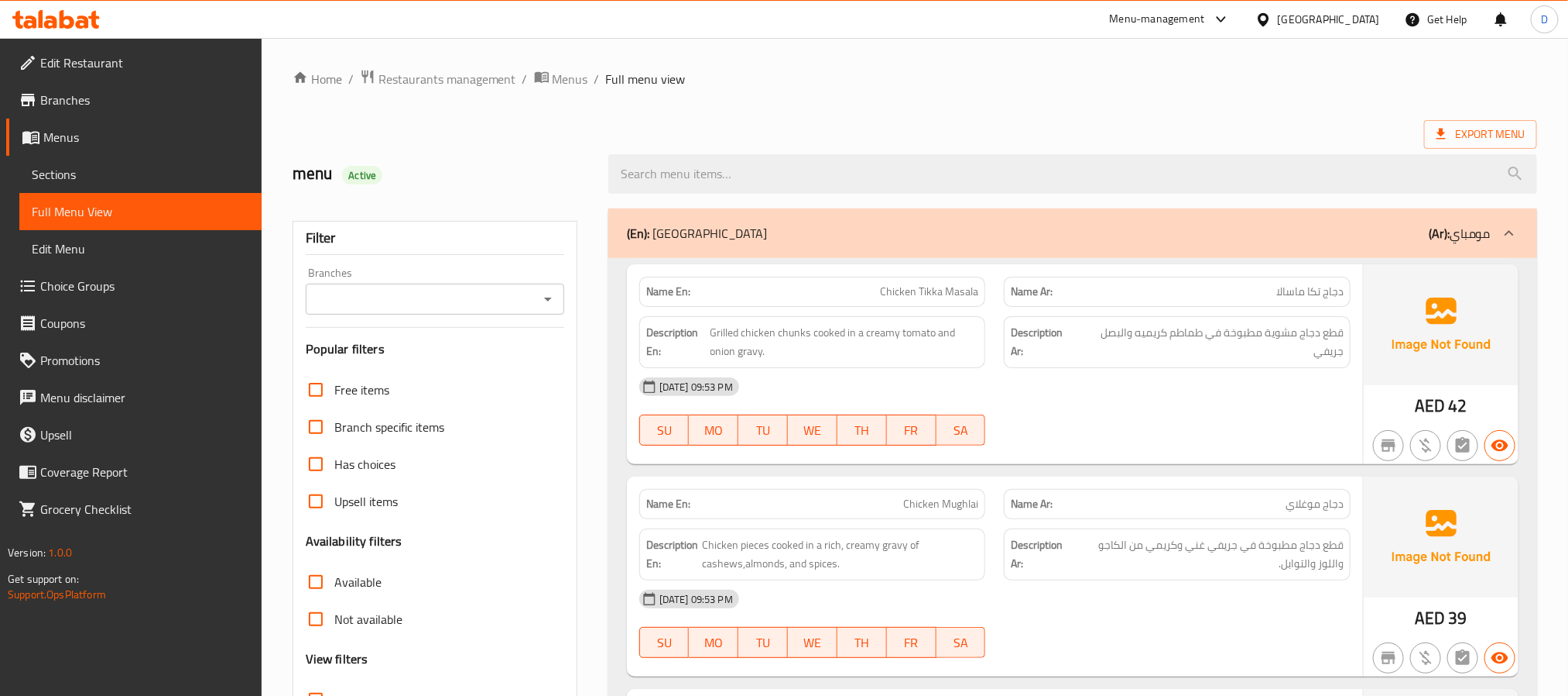
click at [729, 363] on div "Description En: Grilled chicken chunks cooked in a creamy tomato and onion grav…" at bounding box center [813, 342] width 347 height 52
click at [1290, 398] on div "[DATE] 09:53 PM" at bounding box center [995, 386] width 730 height 37
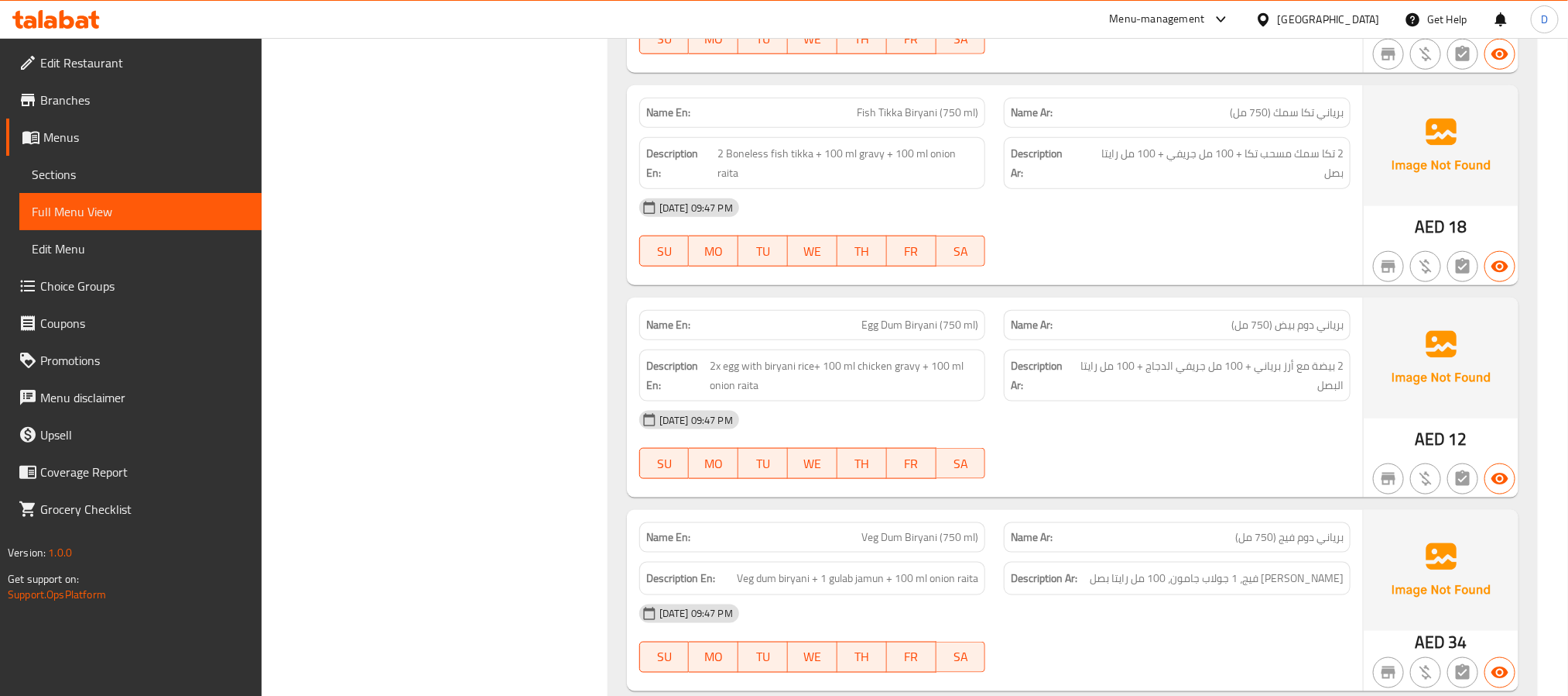
scroll to position [22792, 0]
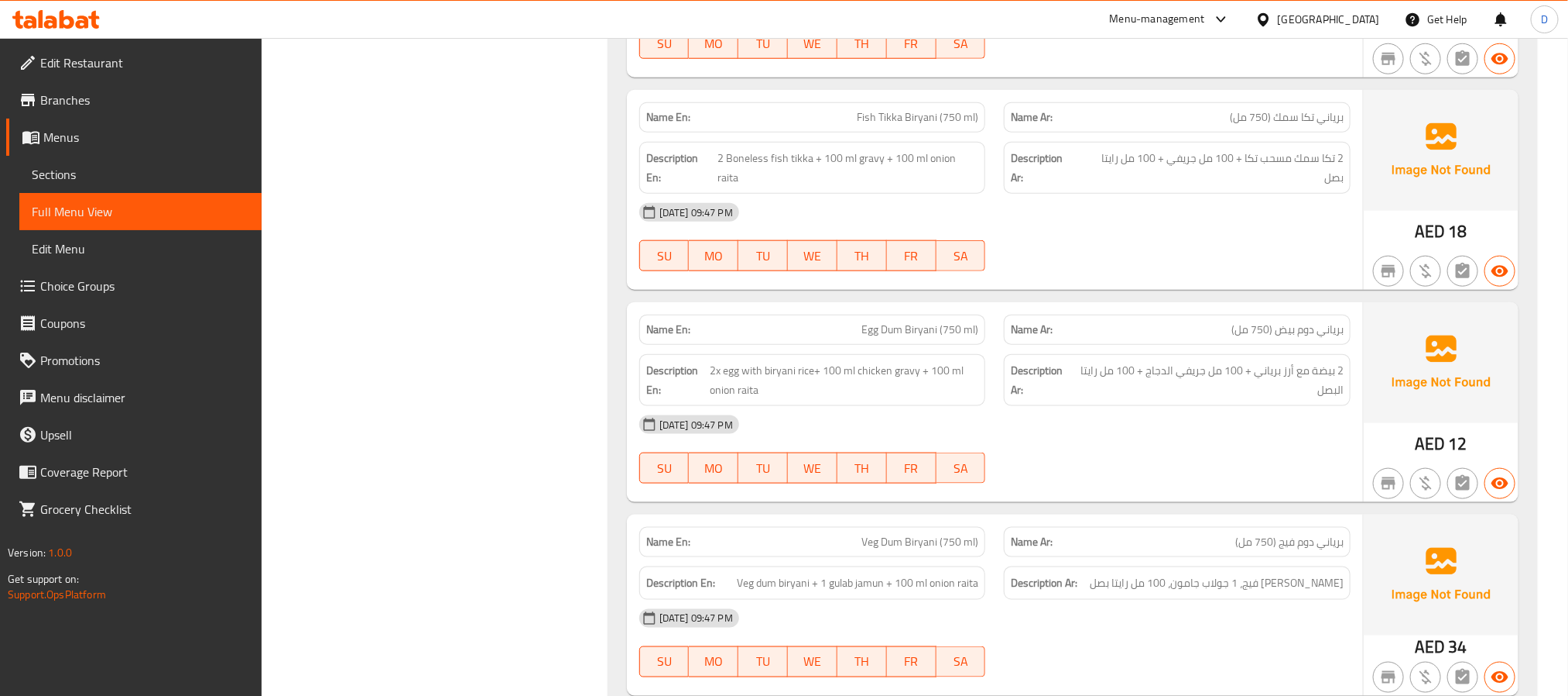
click at [1046, 280] on div "[DATE] 09:47 PM SU MO TU WE TH FR SA" at bounding box center [995, 236] width 730 height 87
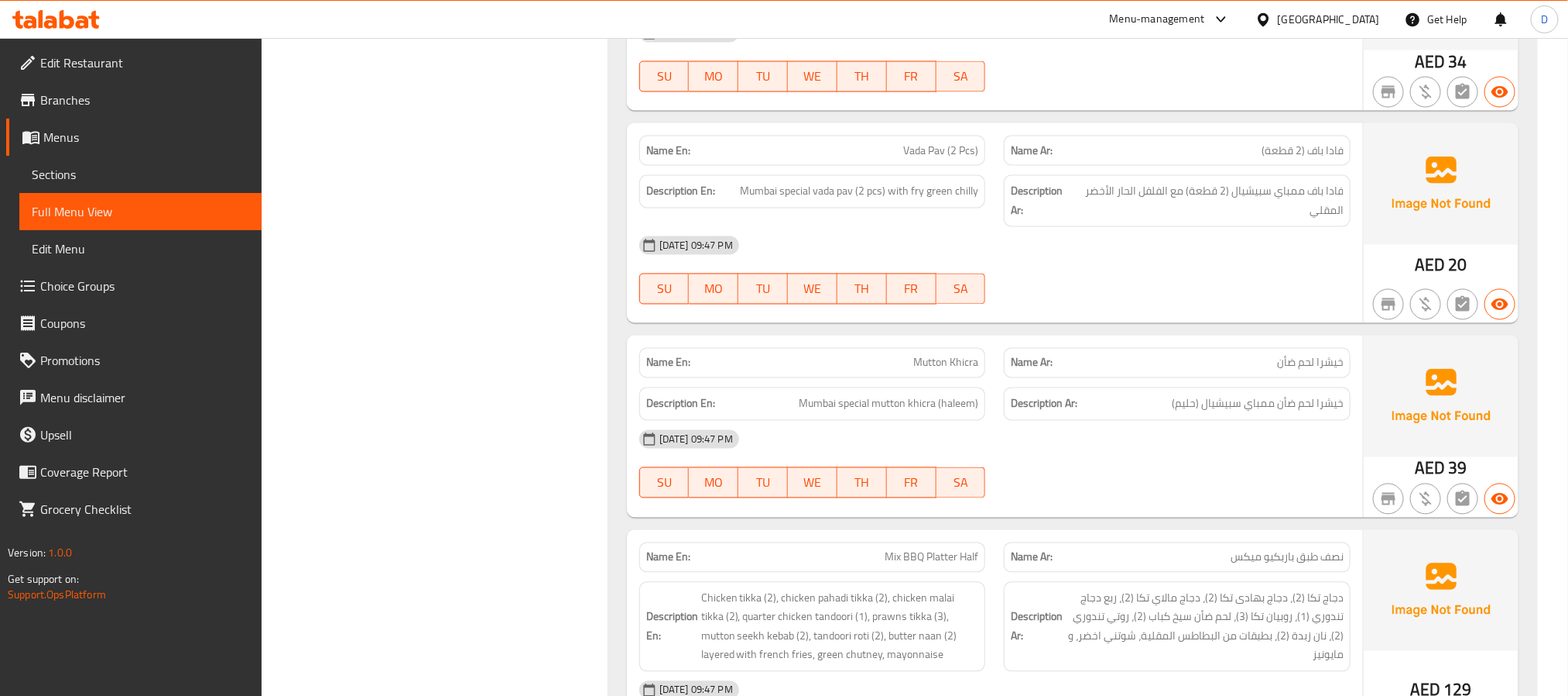
scroll to position [23489, 0]
